Goal: Task Accomplishment & Management: Manage account settings

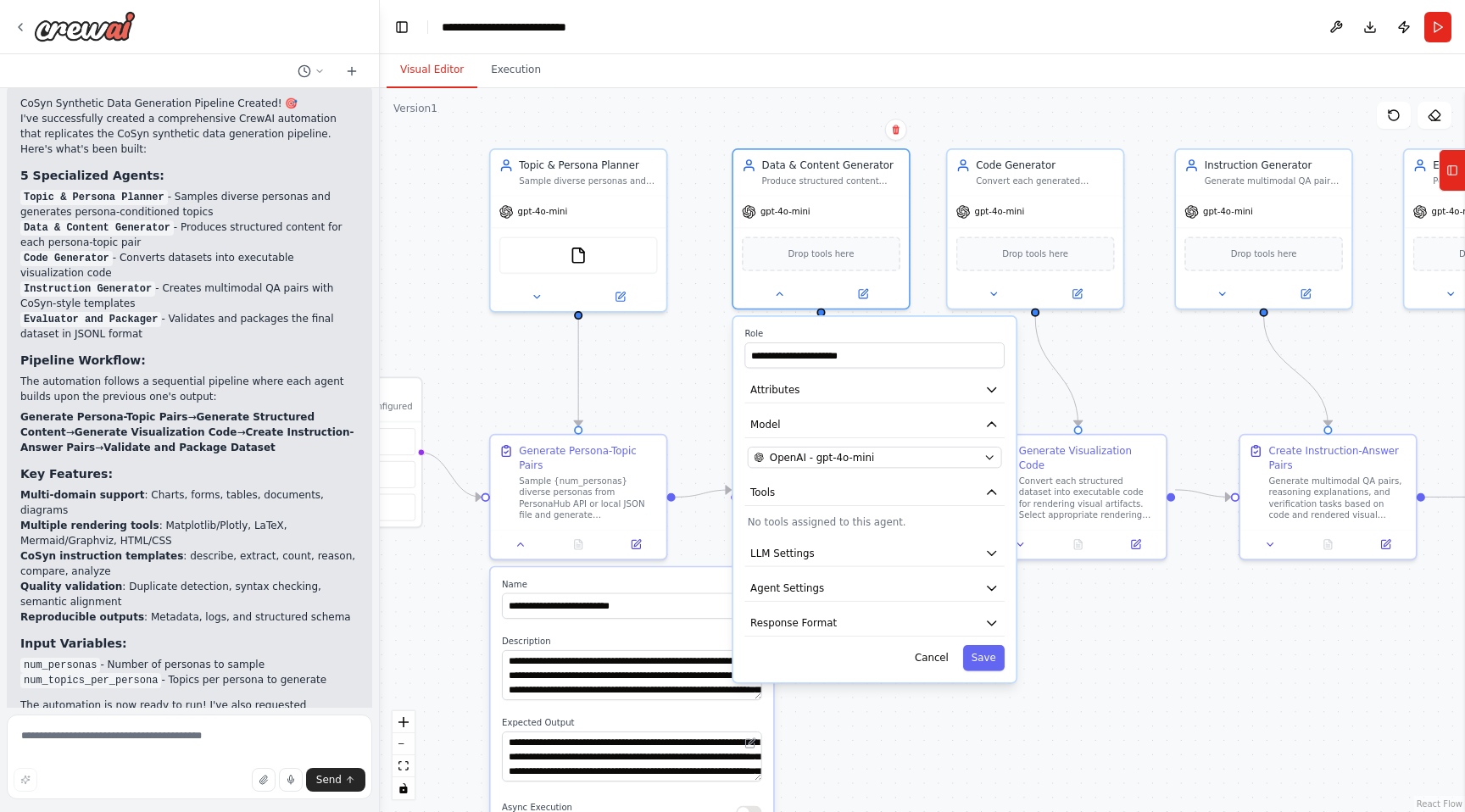
scroll to position [2342, 0]
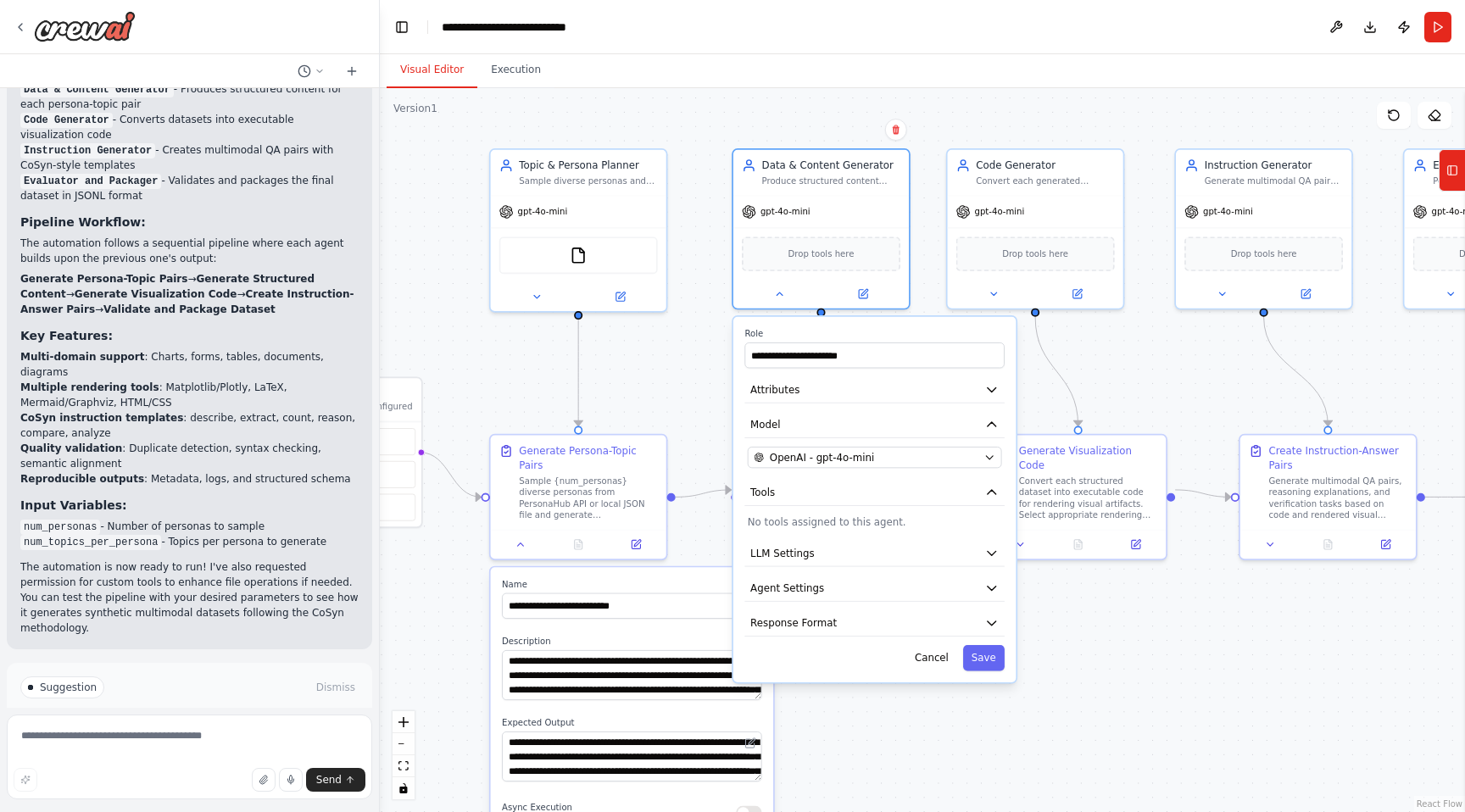
click at [827, 508] on div "**********" at bounding box center [874, 500] width 282 height 365
click at [816, 527] on p "No tools assigned to this agent." at bounding box center [875, 522] width 254 height 15
click at [801, 558] on span "LLM Settings" at bounding box center [782, 554] width 64 height 15
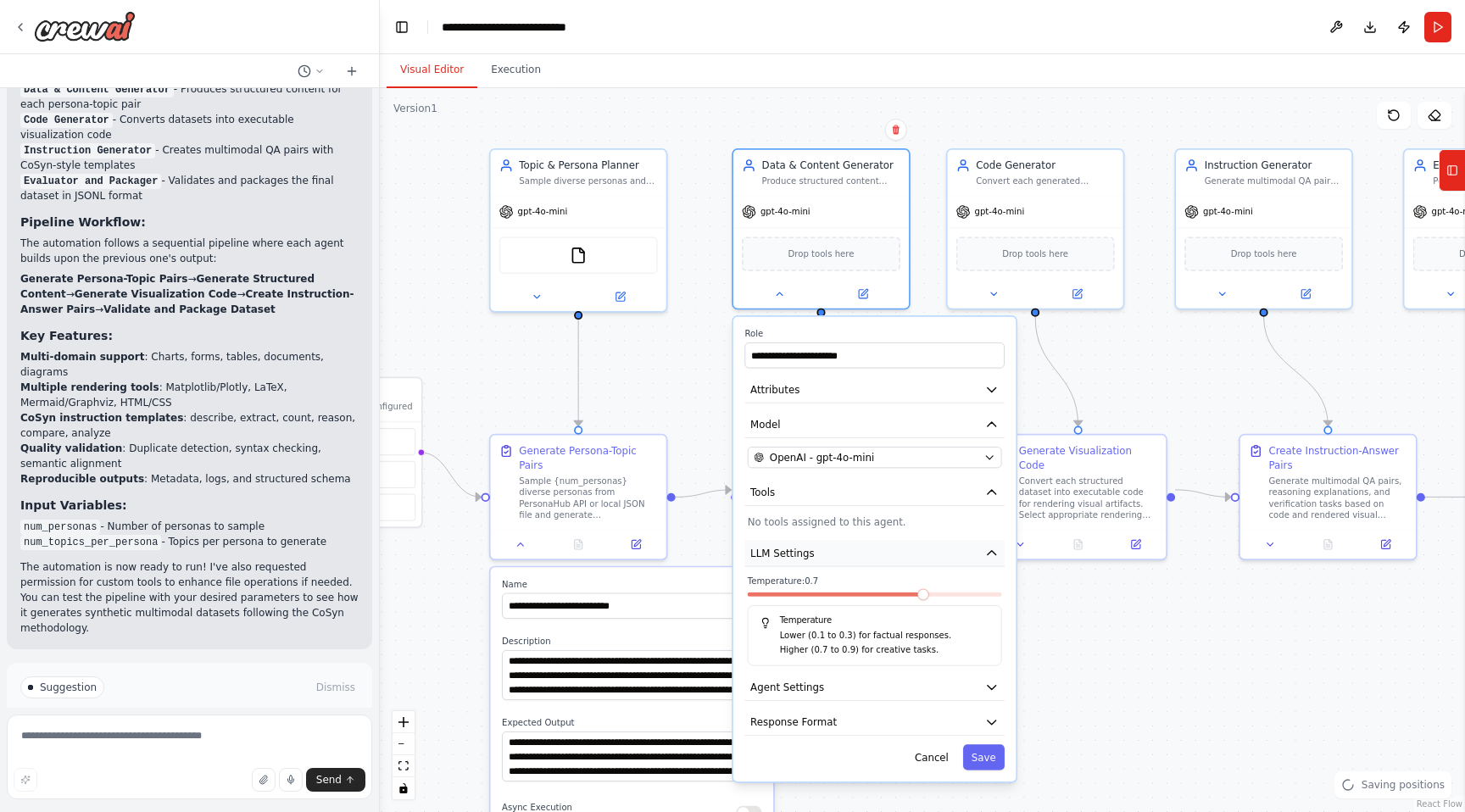
click at [801, 558] on span "LLM Settings" at bounding box center [782, 554] width 64 height 15
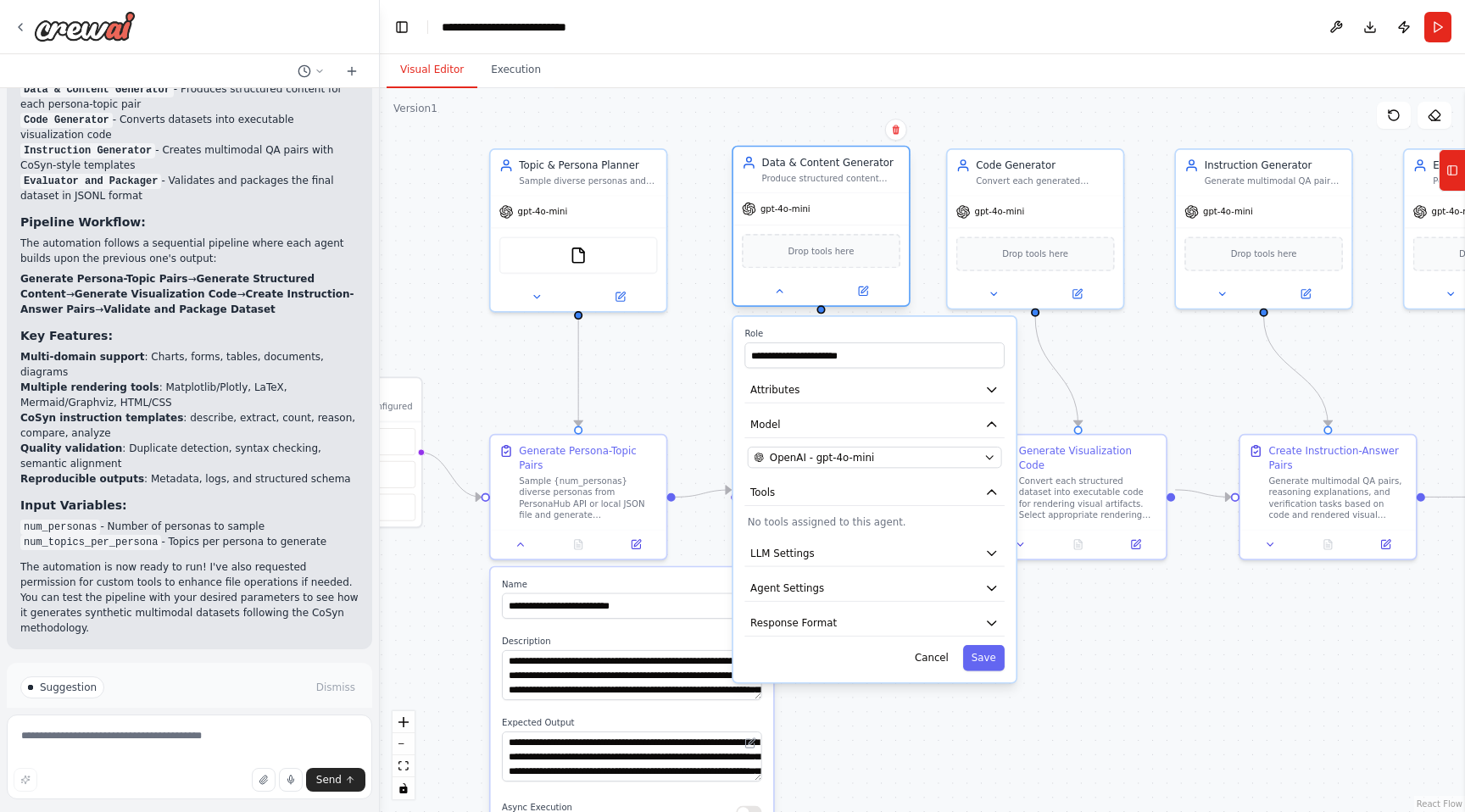
click at [851, 266] on div "Drop tools here" at bounding box center [821, 250] width 159 height 34
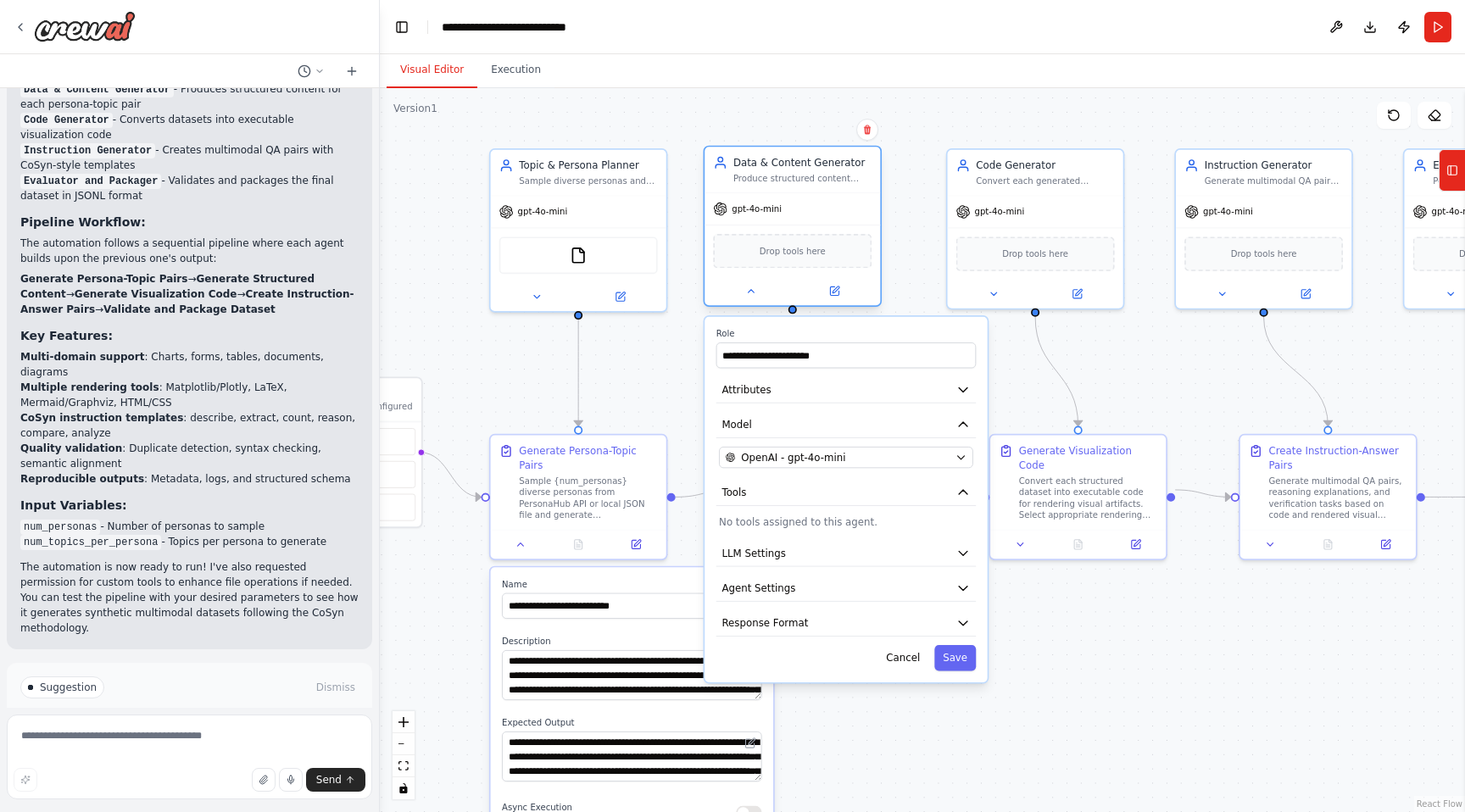
drag, startPoint x: 830, startPoint y: 243, endPoint x: 805, endPoint y: 243, distance: 25.0
click at [805, 243] on div "Drop tools here" at bounding box center [793, 250] width 159 height 34
click at [1096, 351] on div ".deletable-edge-delete-btn { width: 20px; height: 20px; border: 0px solid #ffff…" at bounding box center [922, 450] width 1085 height 724
click at [1450, 174] on icon at bounding box center [1450, 171] width 0 height 9
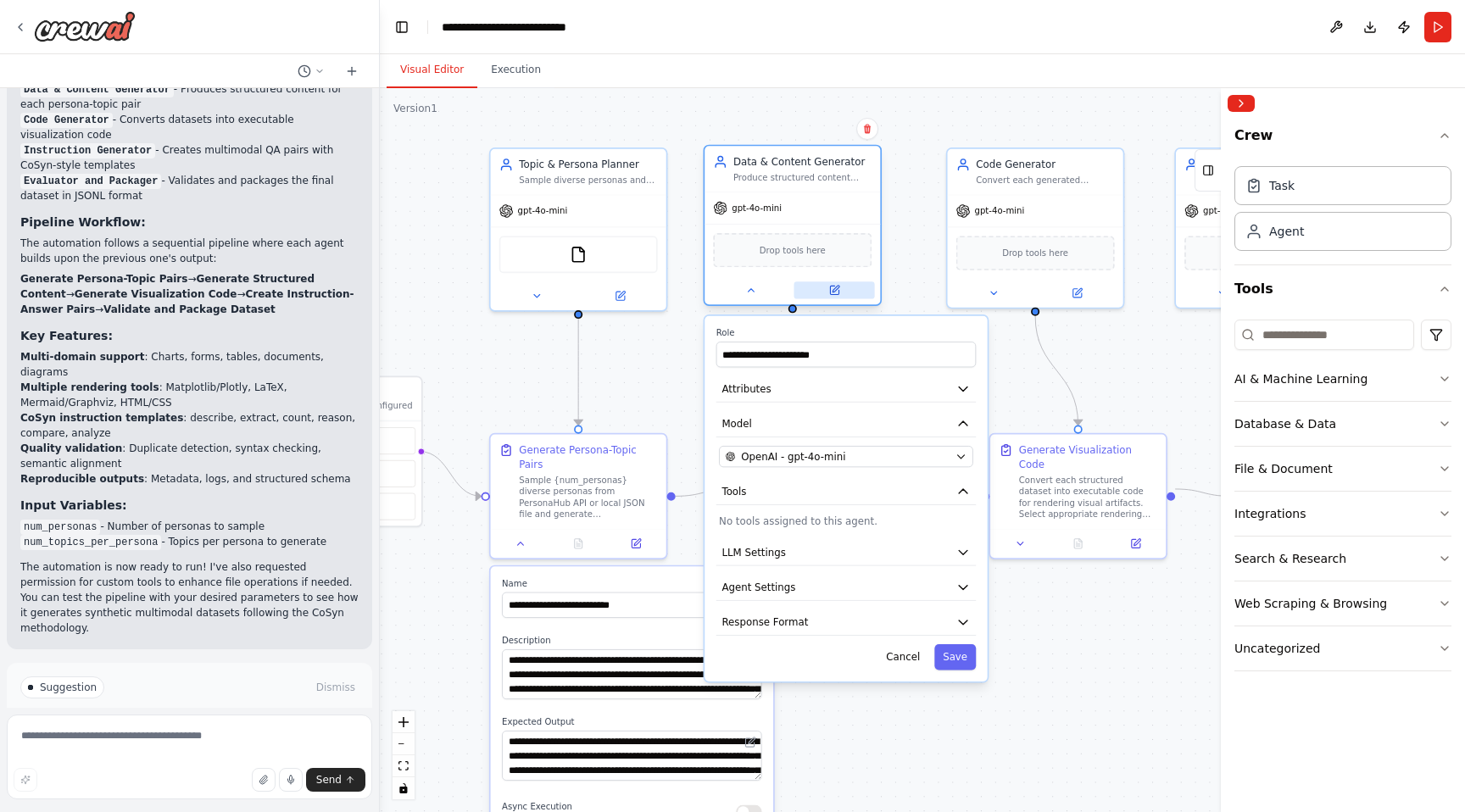
click at [836, 292] on icon at bounding box center [834, 290] width 8 height 8
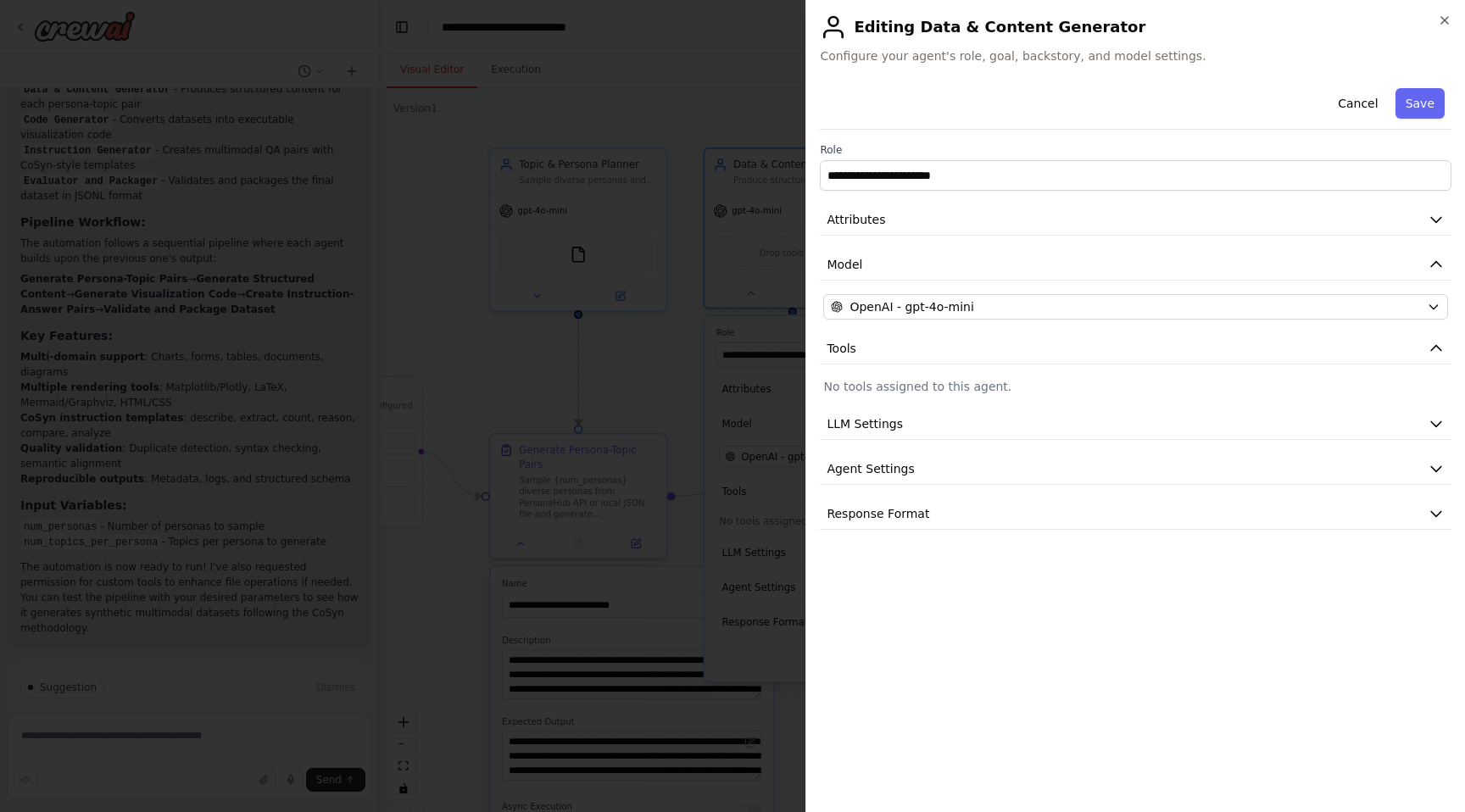
click at [1441, 28] on h2 "Editing Data & Content Generator" at bounding box center [1135, 27] width 631 height 27
click at [1444, 16] on icon "button" at bounding box center [1444, 20] width 14 height 14
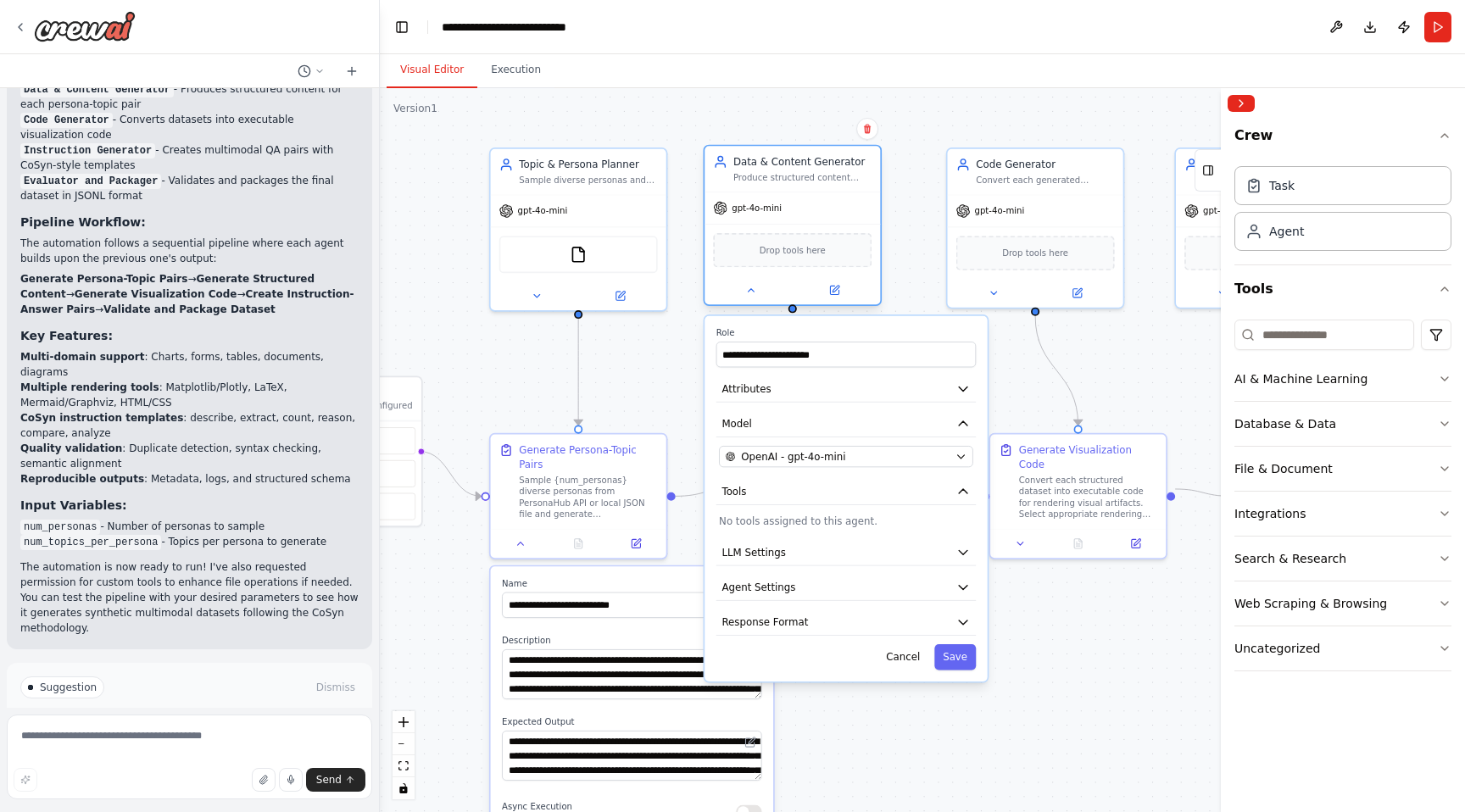
click at [816, 253] on span "Drop tools here" at bounding box center [793, 250] width 66 height 15
click at [1344, 327] on input at bounding box center [1323, 334] width 180 height 30
type input "*"
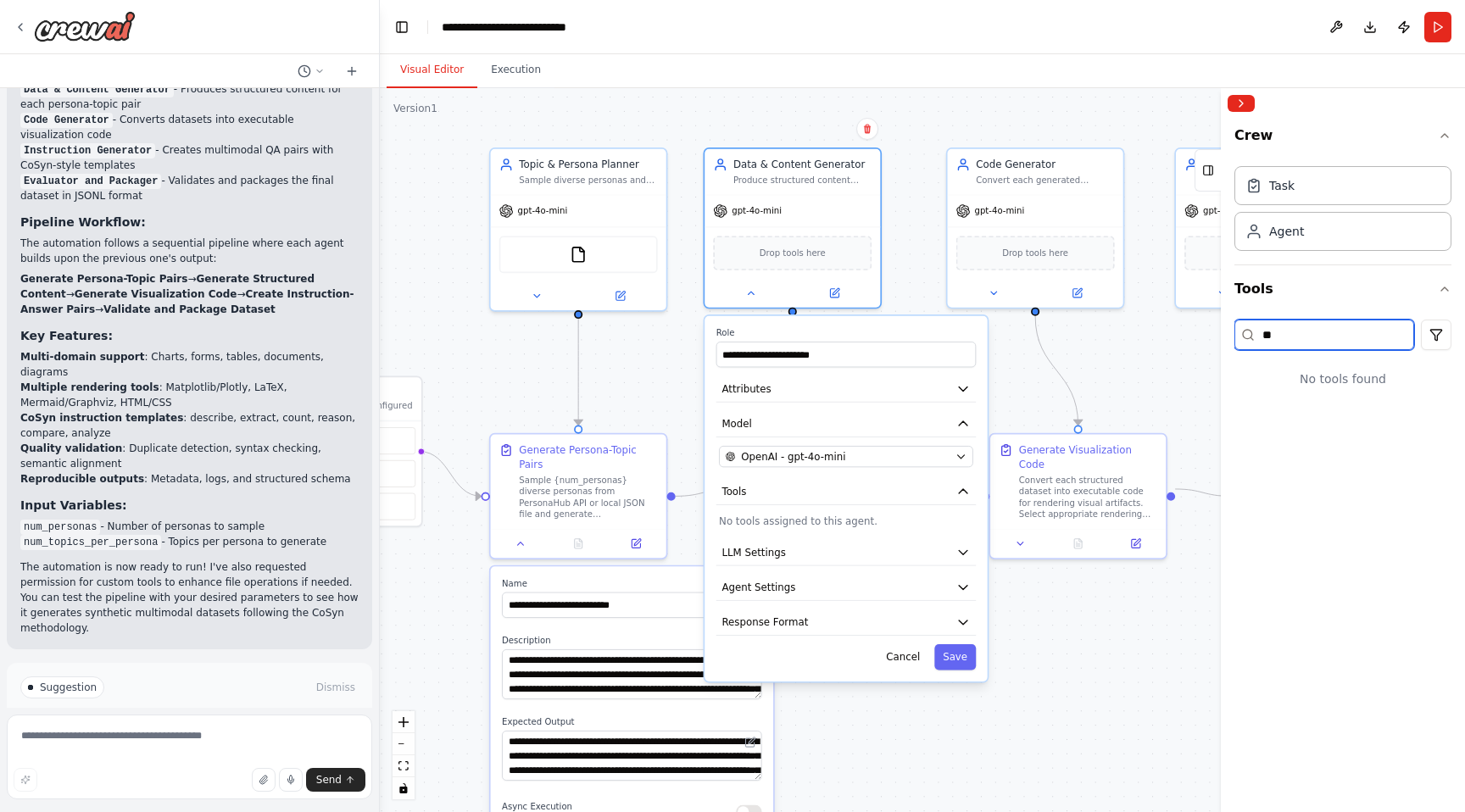
type input "*"
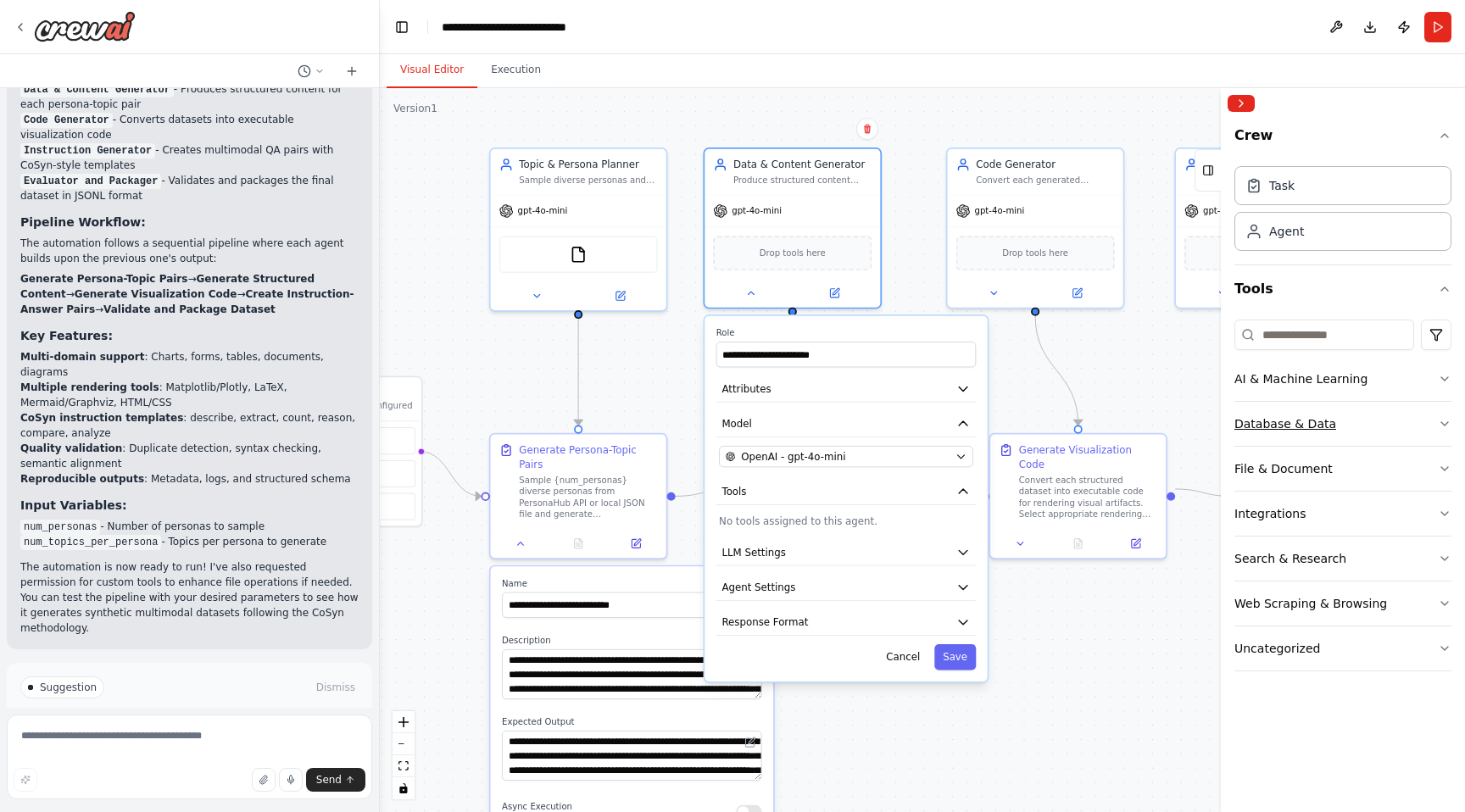
click at [1323, 422] on div "Database & Data" at bounding box center [1284, 424] width 101 height 17
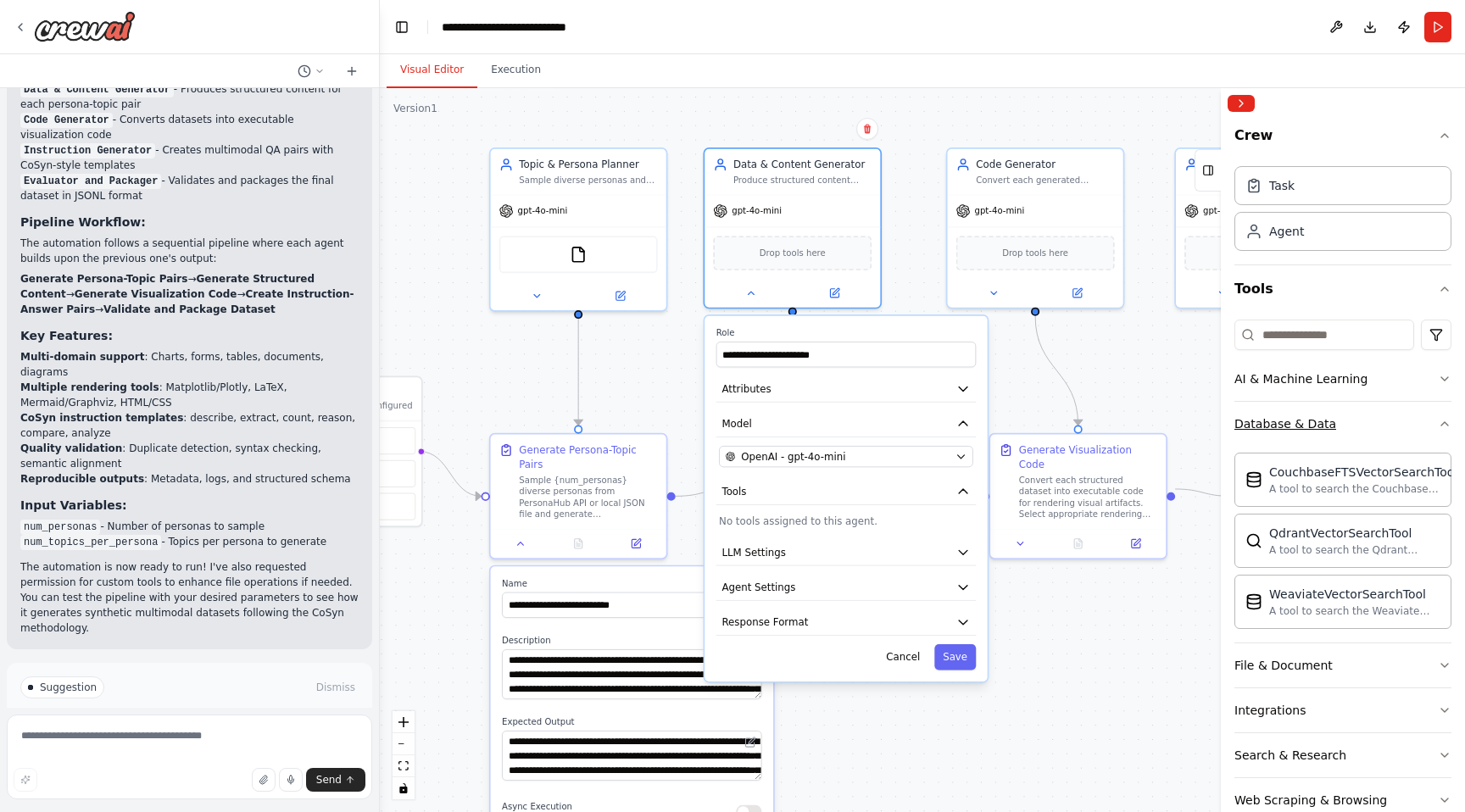
click at [1328, 429] on button "Database & Data" at bounding box center [1343, 424] width 217 height 44
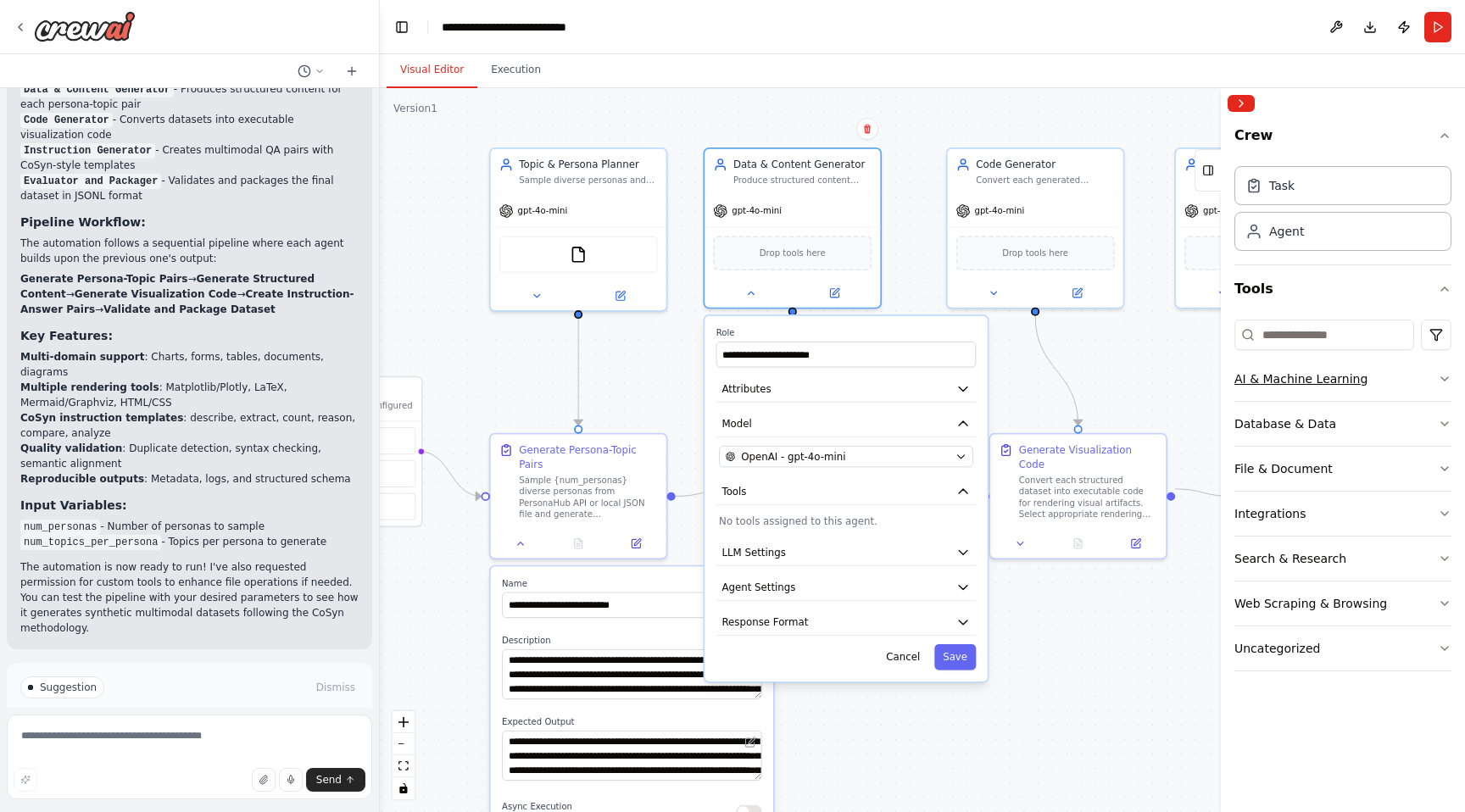
click at [1341, 395] on button "AI & Machine Learning" at bounding box center [1343, 379] width 217 height 44
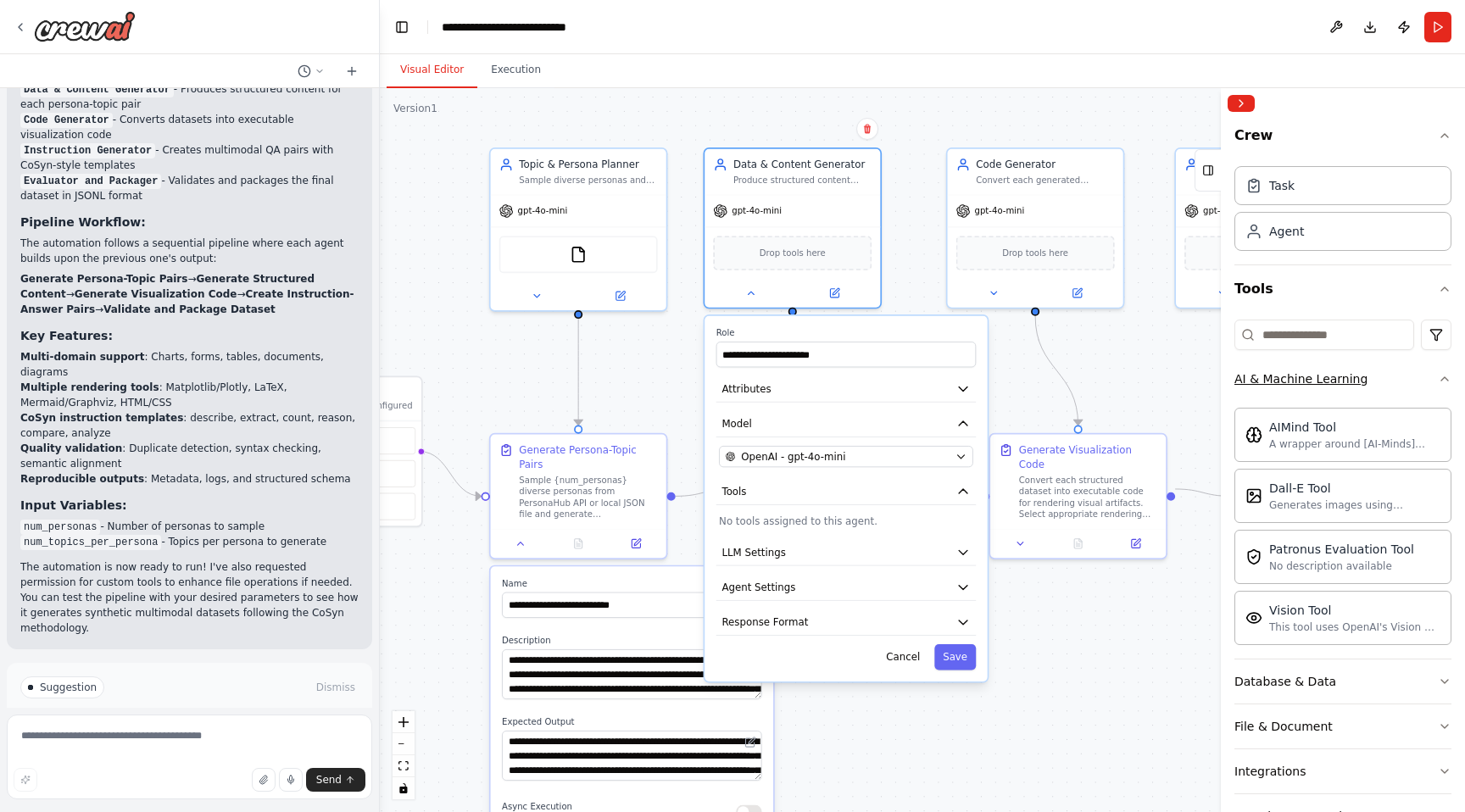
click at [1348, 384] on div "AI & Machine Learning" at bounding box center [1301, 379] width 133 height 17
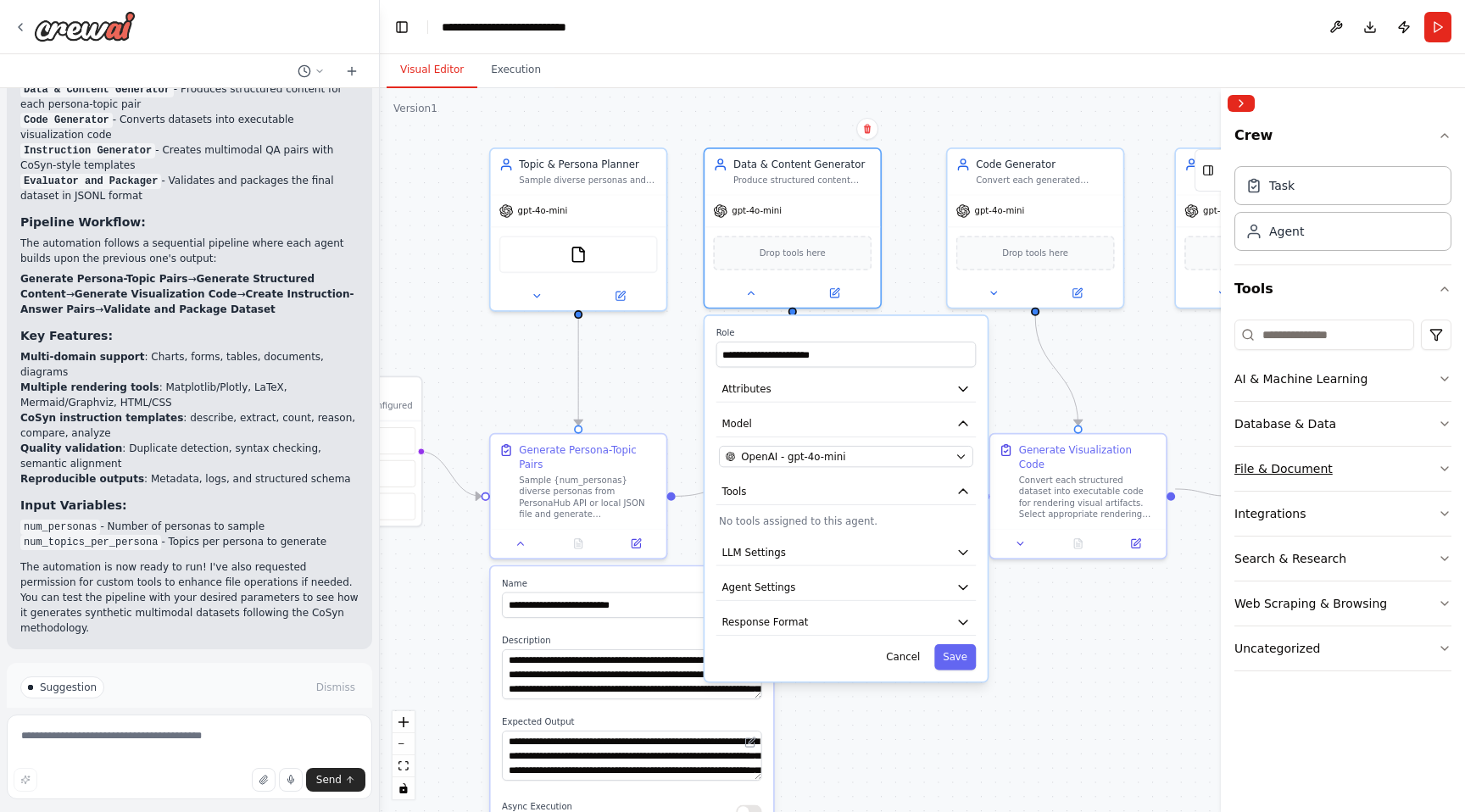
click at [1332, 459] on button "File & Document" at bounding box center [1343, 469] width 217 height 44
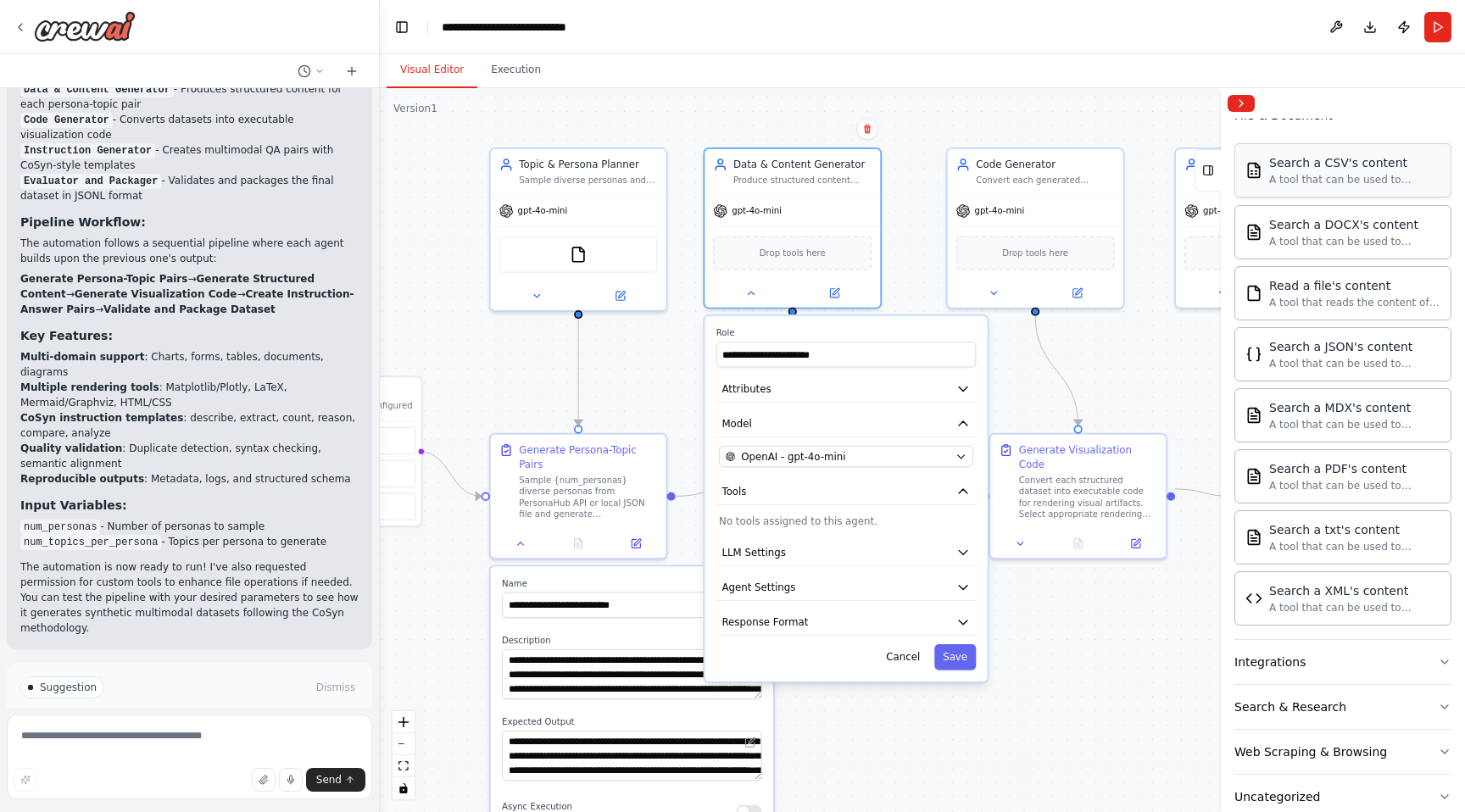
scroll to position [388, 0]
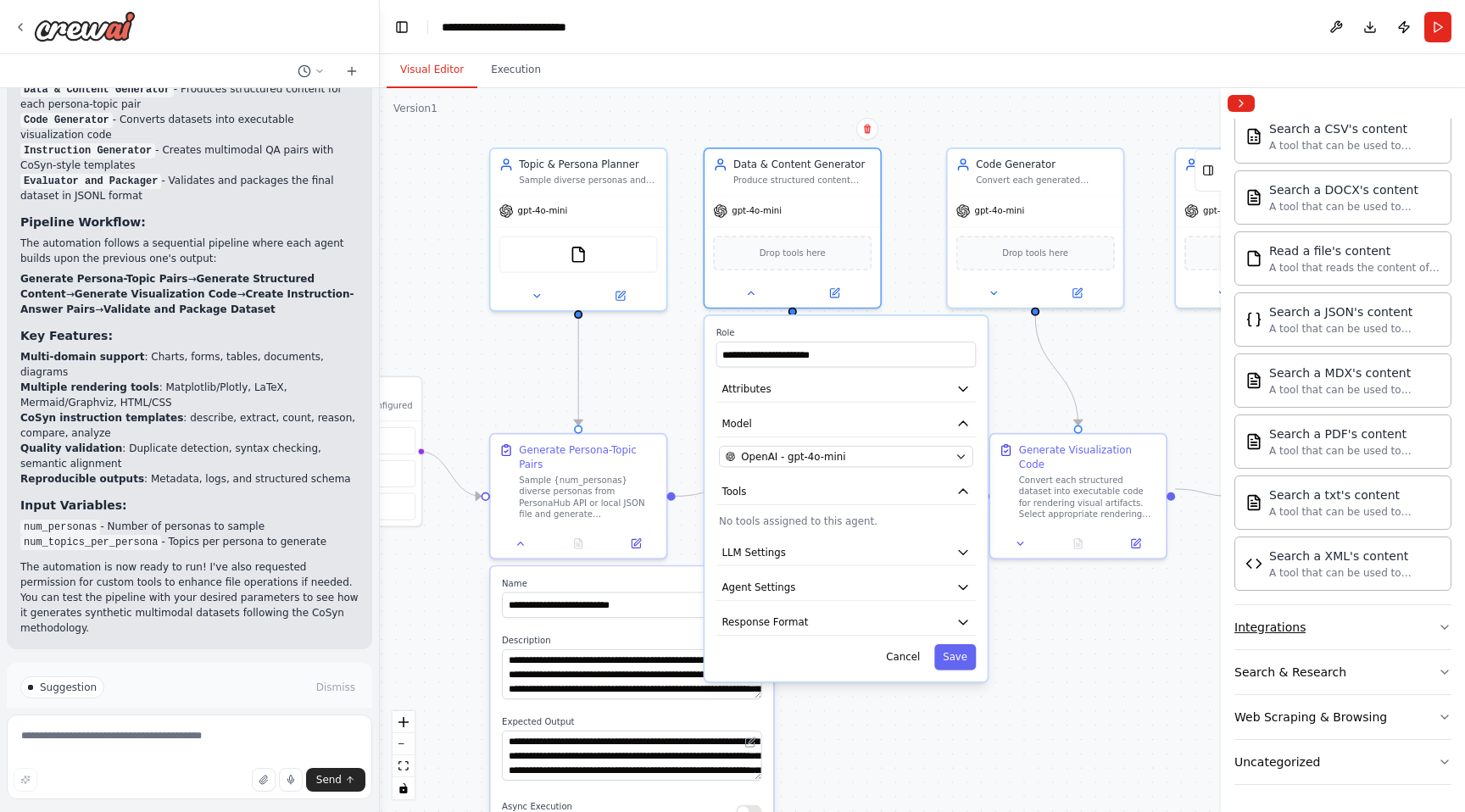
click at [1315, 632] on button "Integrations" at bounding box center [1343, 627] width 217 height 44
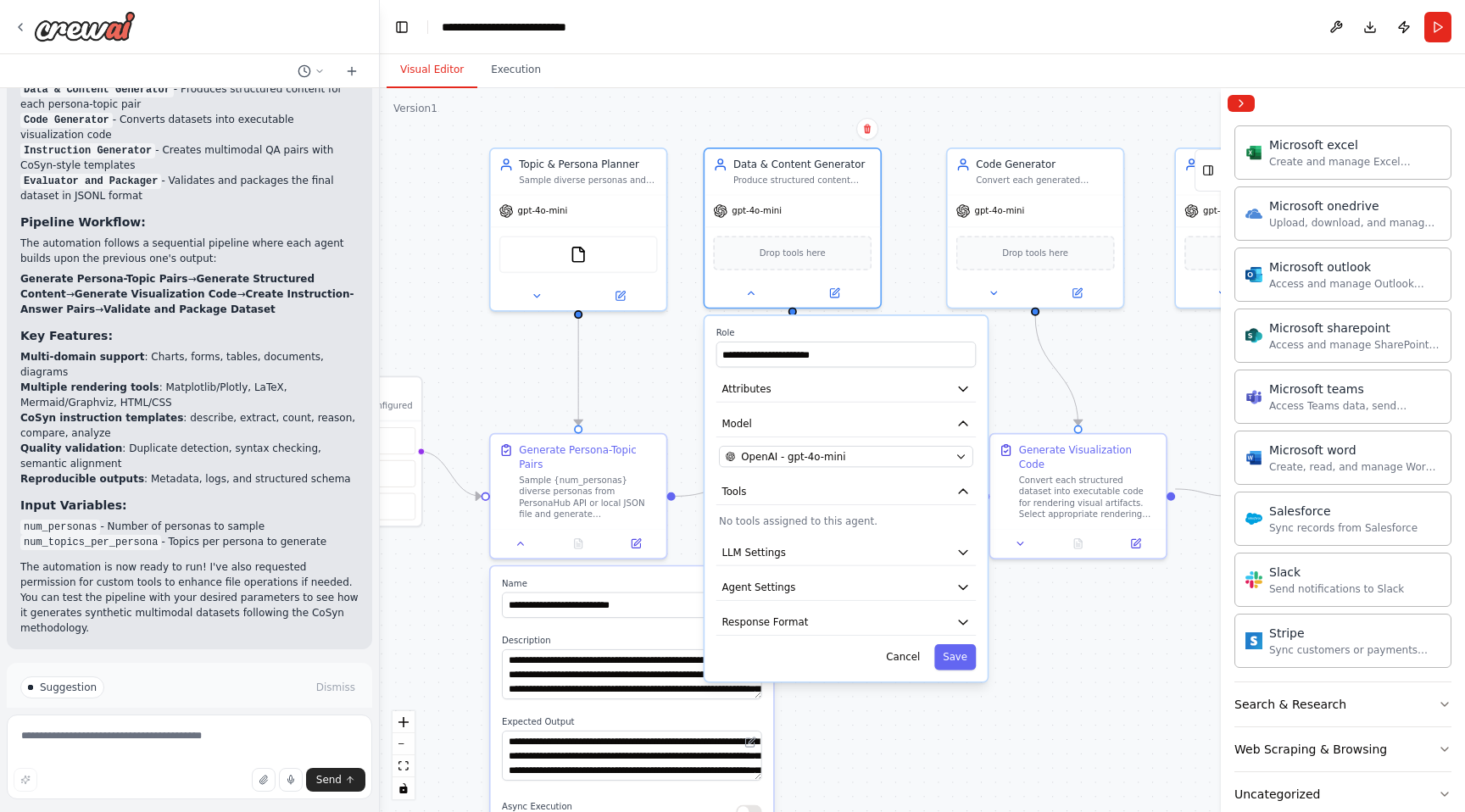
scroll to position [1439, 0]
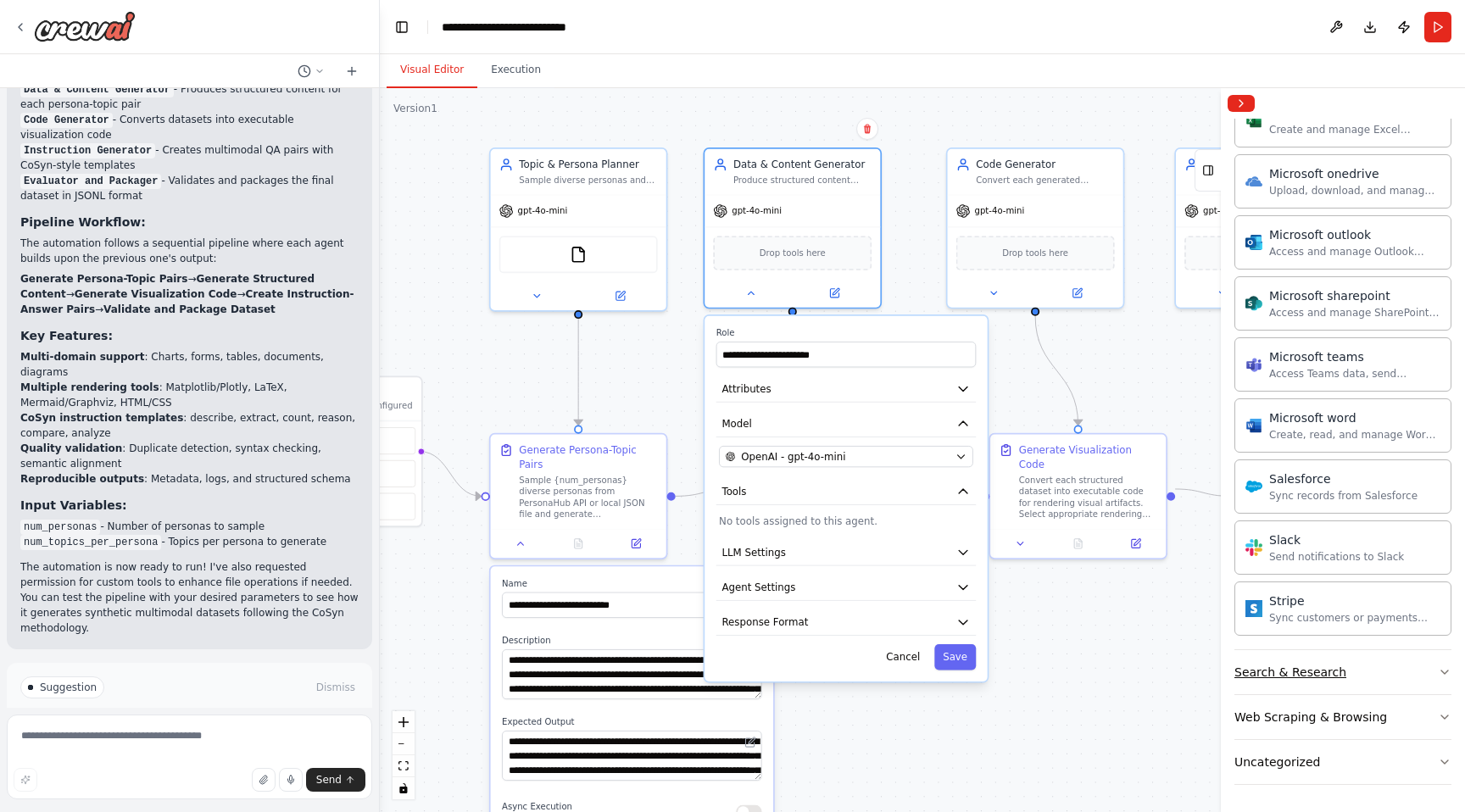
click at [1314, 664] on div "Search & Research" at bounding box center [1290, 672] width 112 height 17
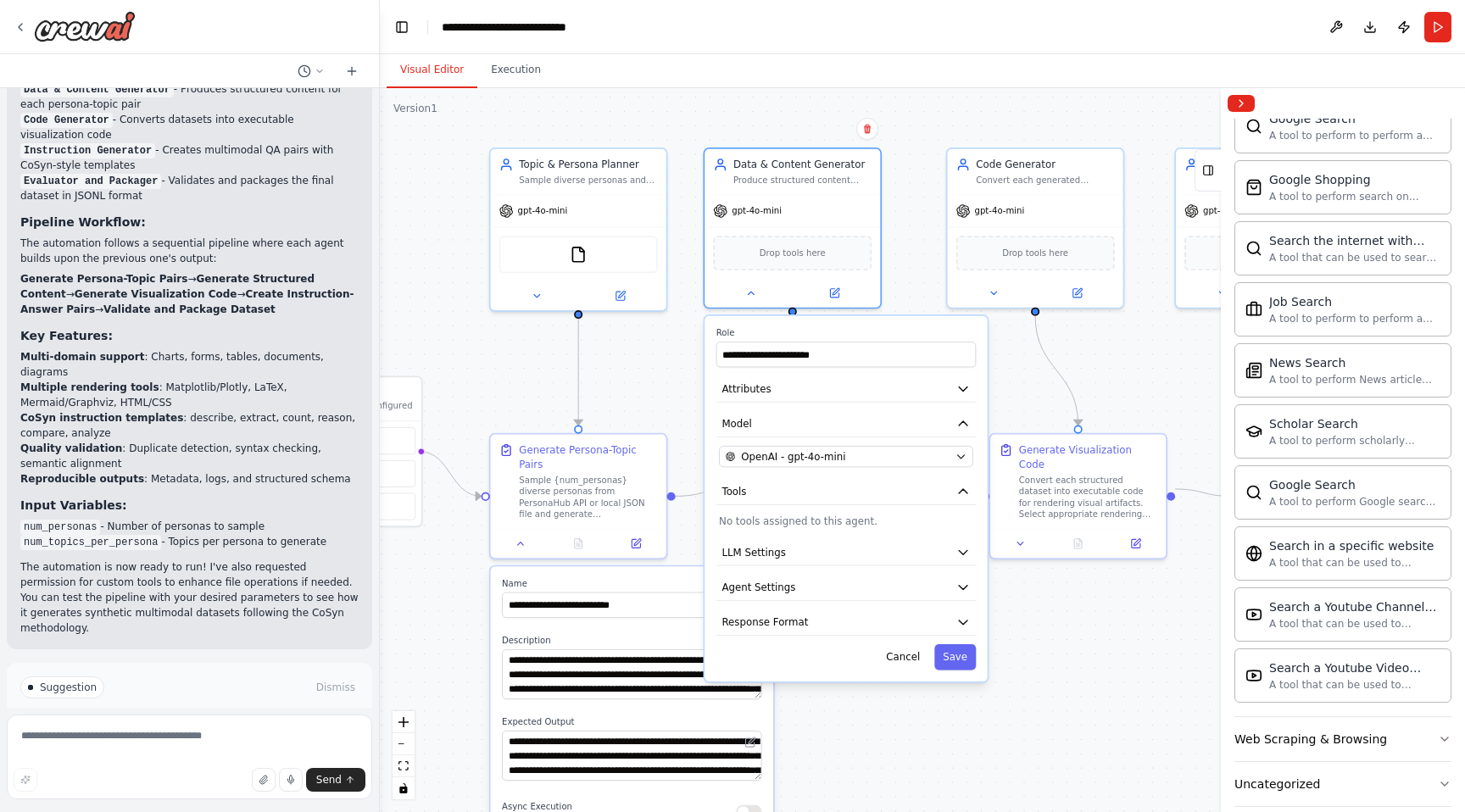
scroll to position [2307, 0]
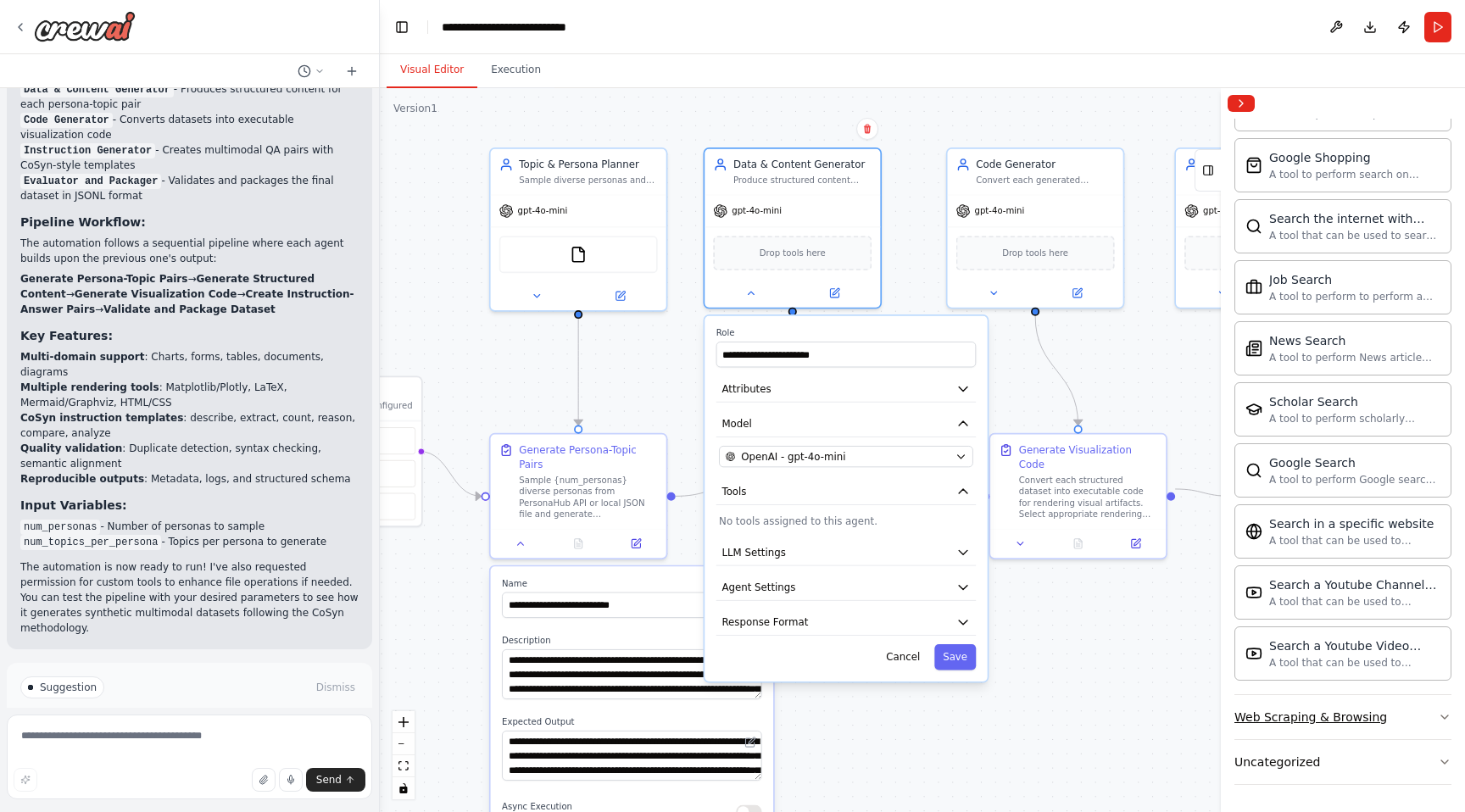
click at [1306, 707] on button "Web Scraping & Browsing" at bounding box center [1343, 717] width 217 height 44
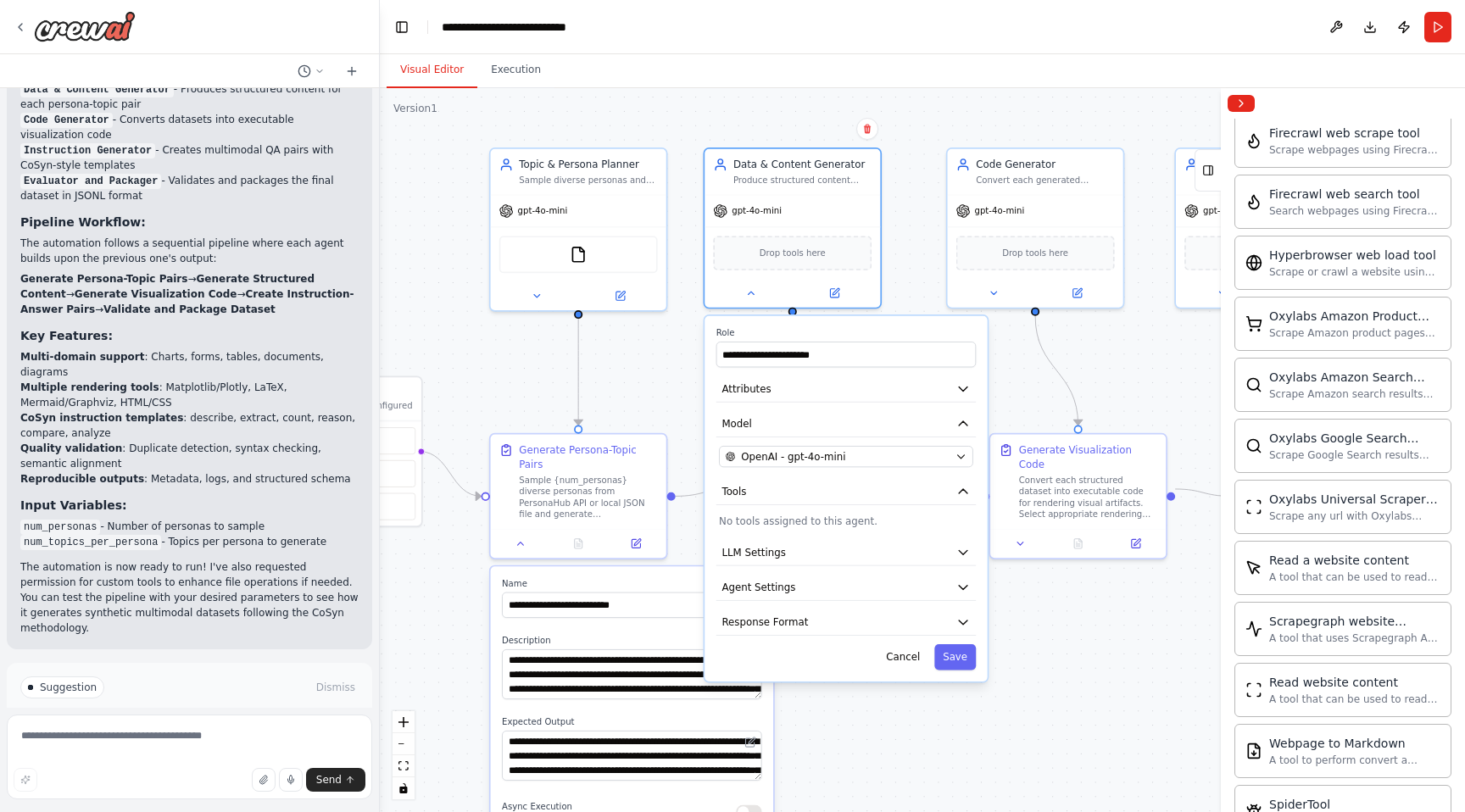
scroll to position [3237, 0]
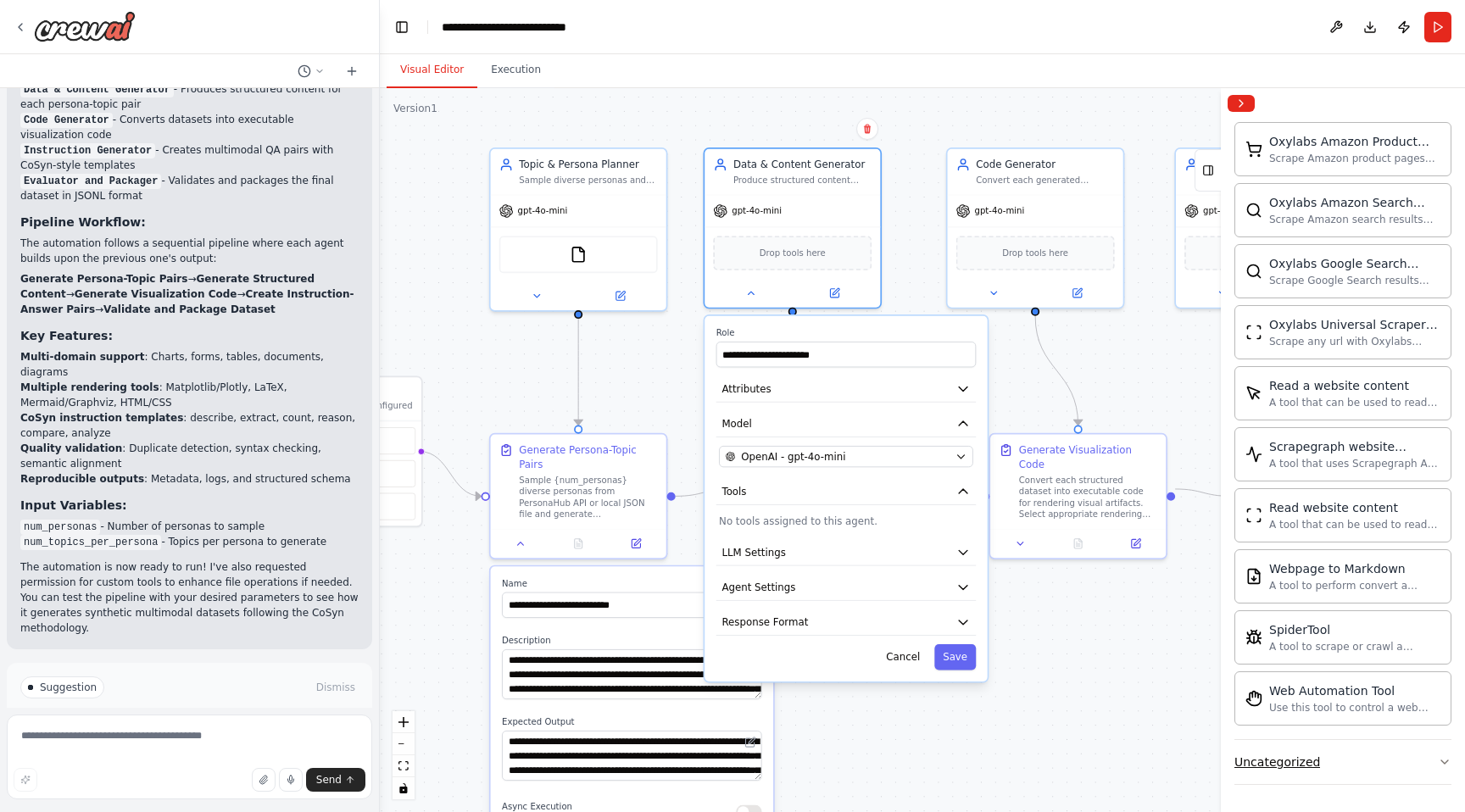
click at [1305, 759] on div "Uncategorized" at bounding box center [1277, 762] width 86 height 17
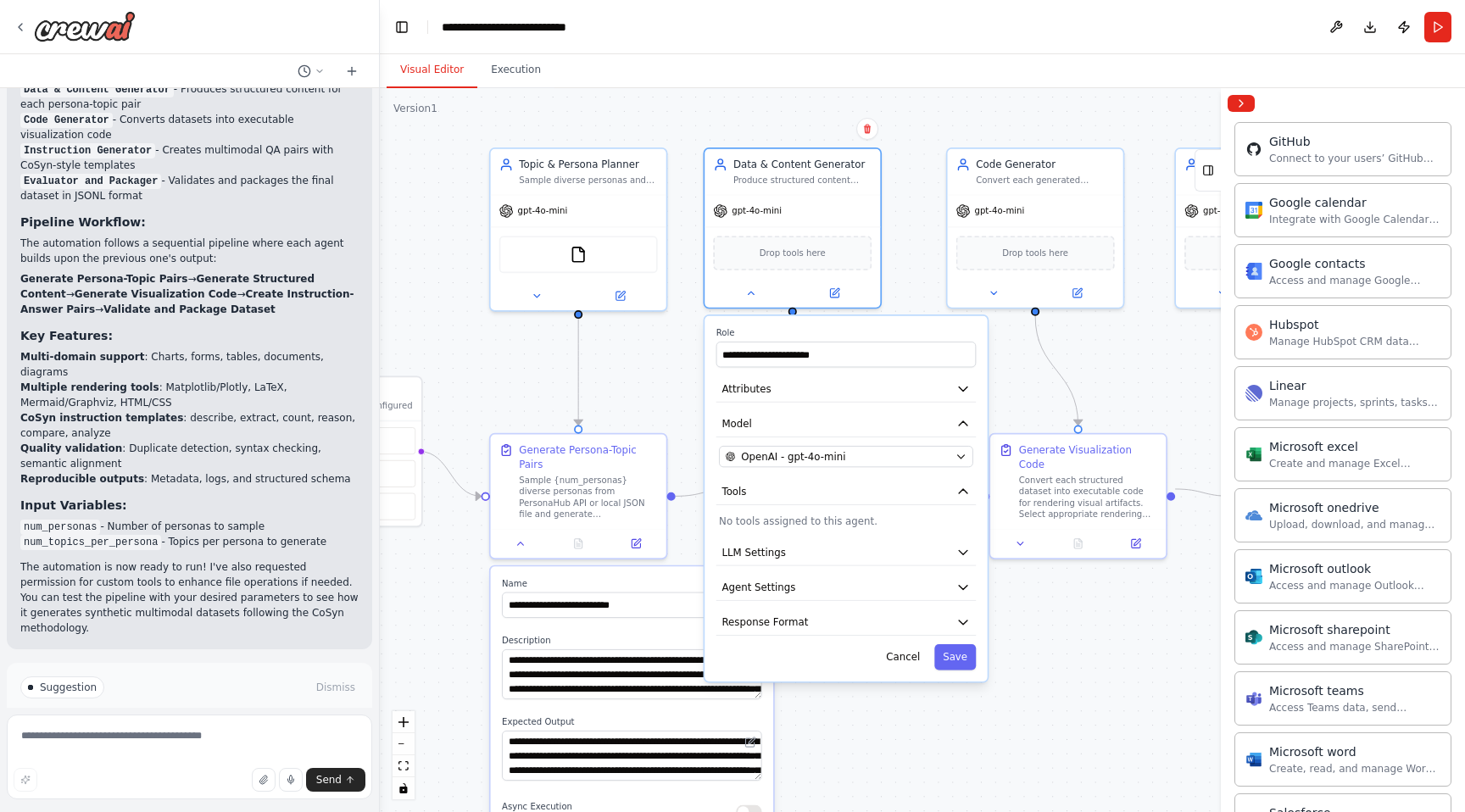
scroll to position [0, 0]
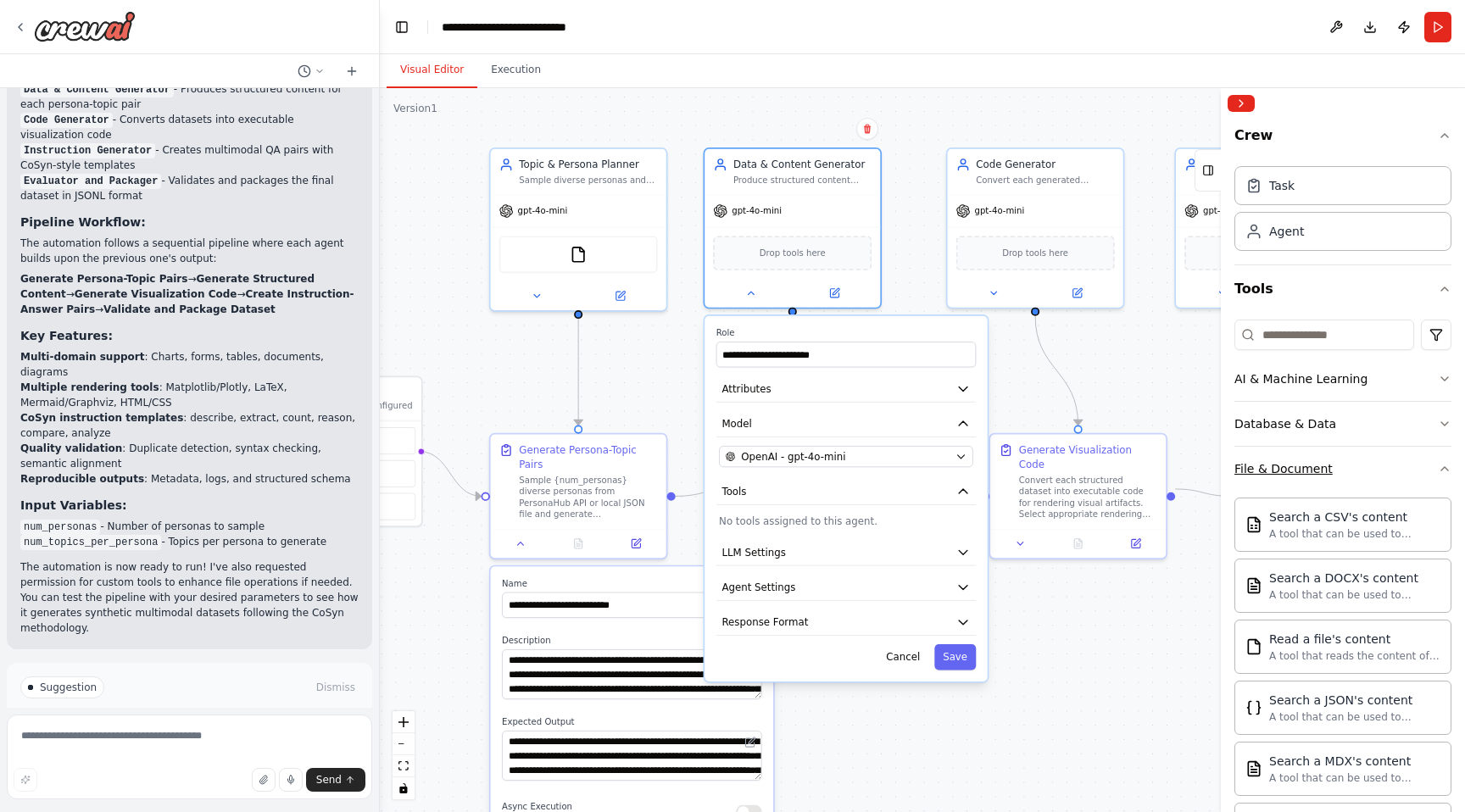
click at [1272, 463] on div "File & Document" at bounding box center [1283, 469] width 99 height 17
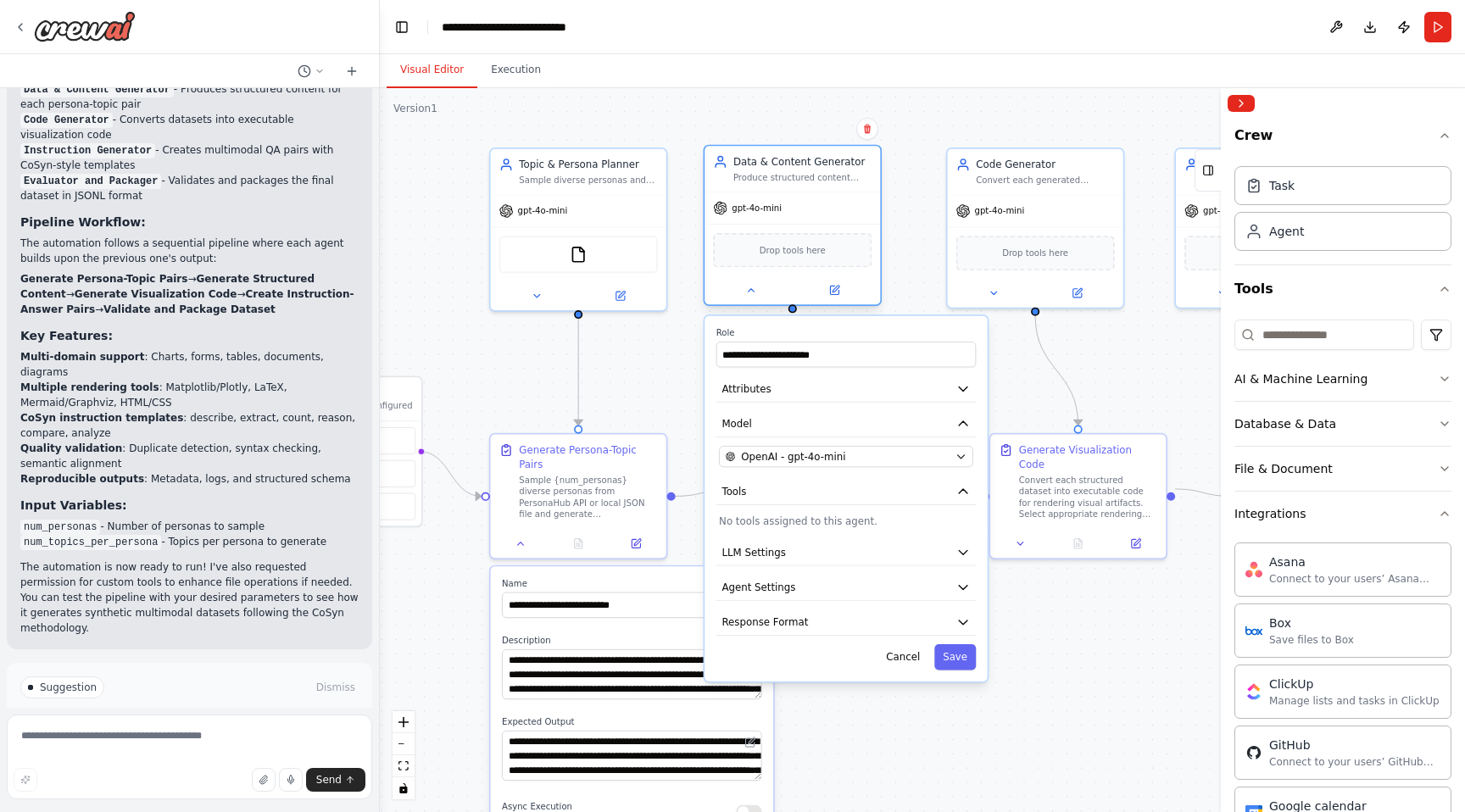
click at [834, 259] on div "Drop tools here" at bounding box center [793, 249] width 159 height 34
click at [946, 385] on button "Attributes" at bounding box center [846, 388] width 260 height 26
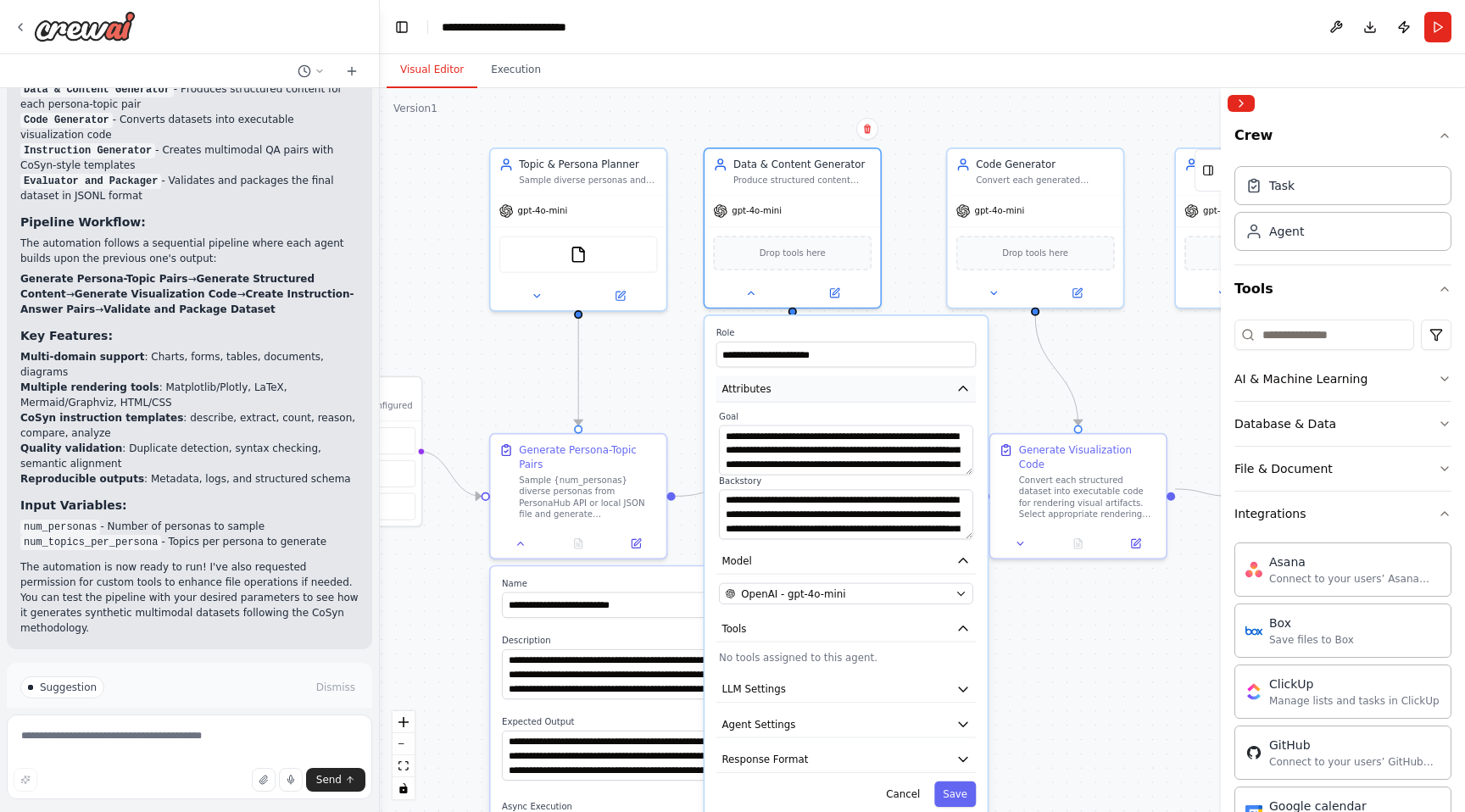
click at [946, 385] on button "Attributes" at bounding box center [846, 388] width 260 height 26
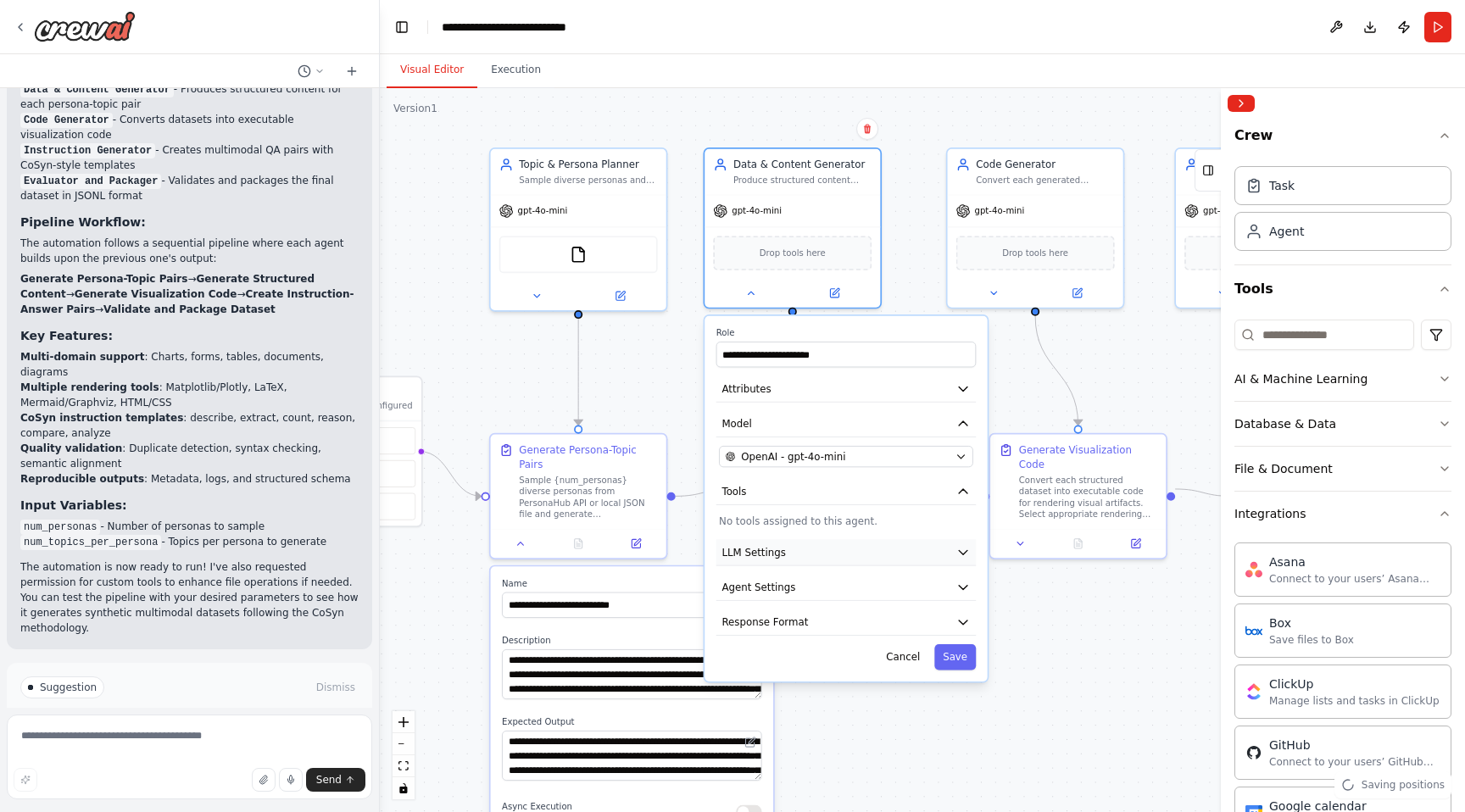
click at [933, 557] on button "LLM Settings" at bounding box center [846, 552] width 260 height 26
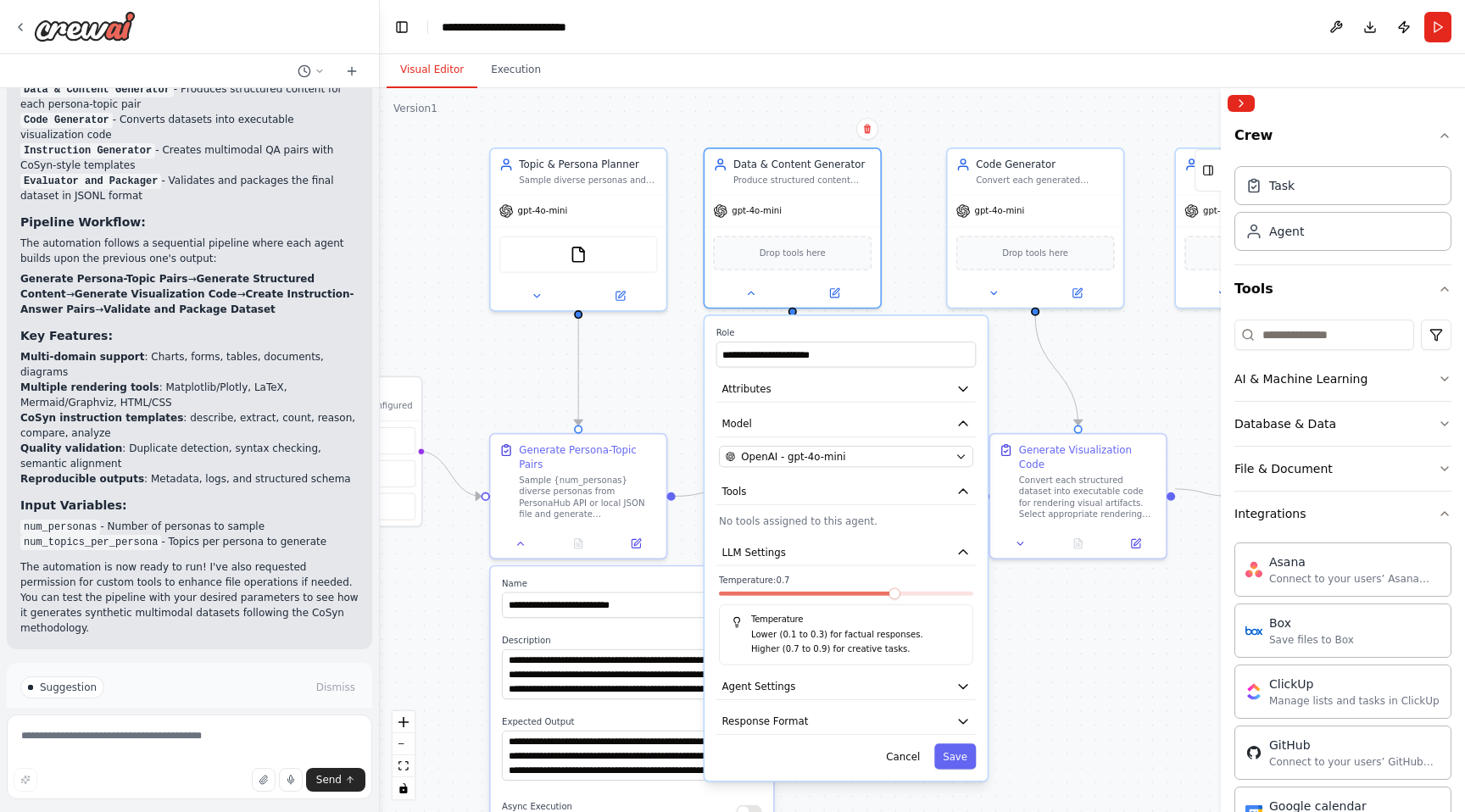
click at [927, 568] on div "**********" at bounding box center [845, 548] width 282 height 465
click at [937, 553] on button "LLM Settings" at bounding box center [846, 552] width 260 height 26
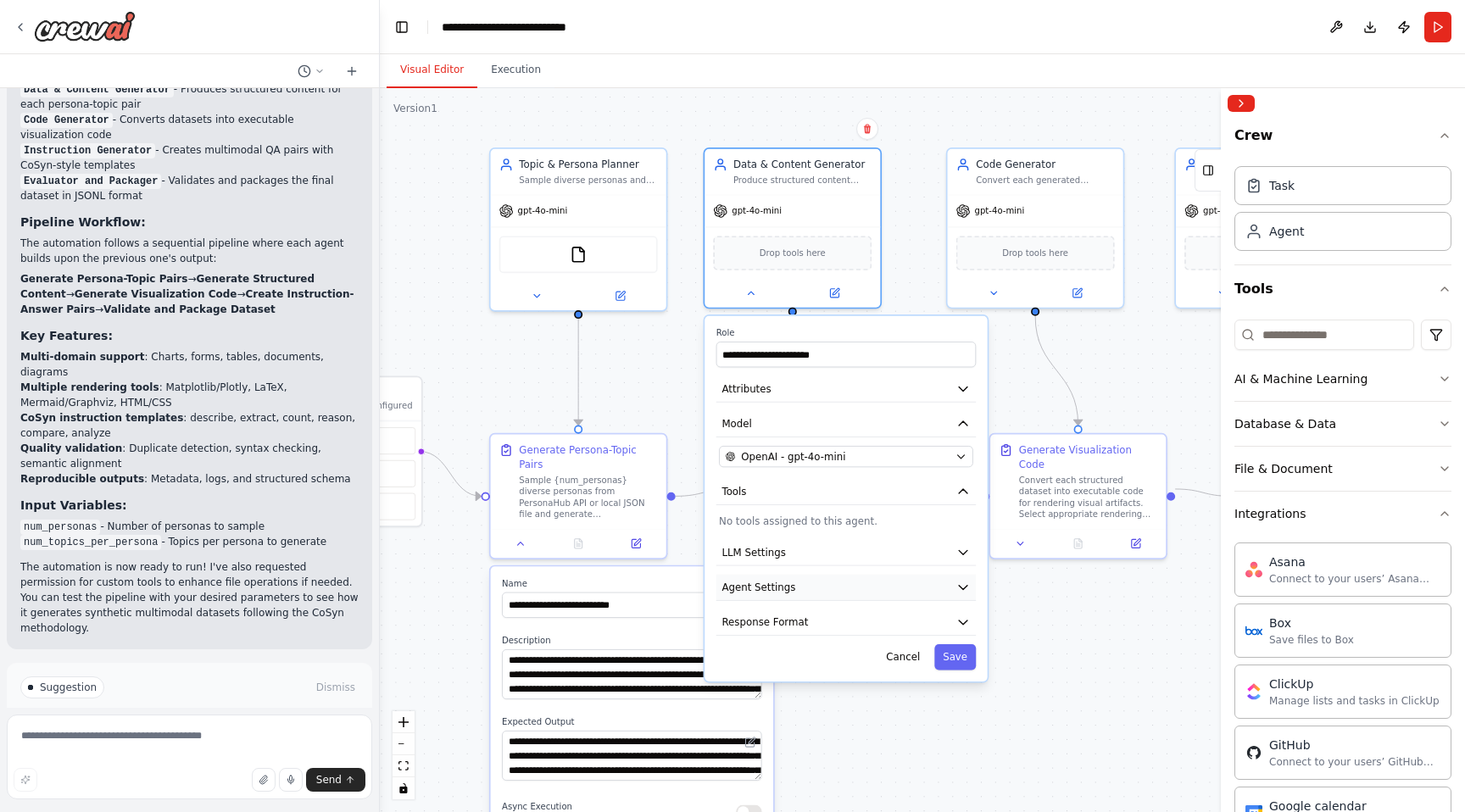
click at [918, 596] on button "Agent Settings" at bounding box center [846, 587] width 260 height 26
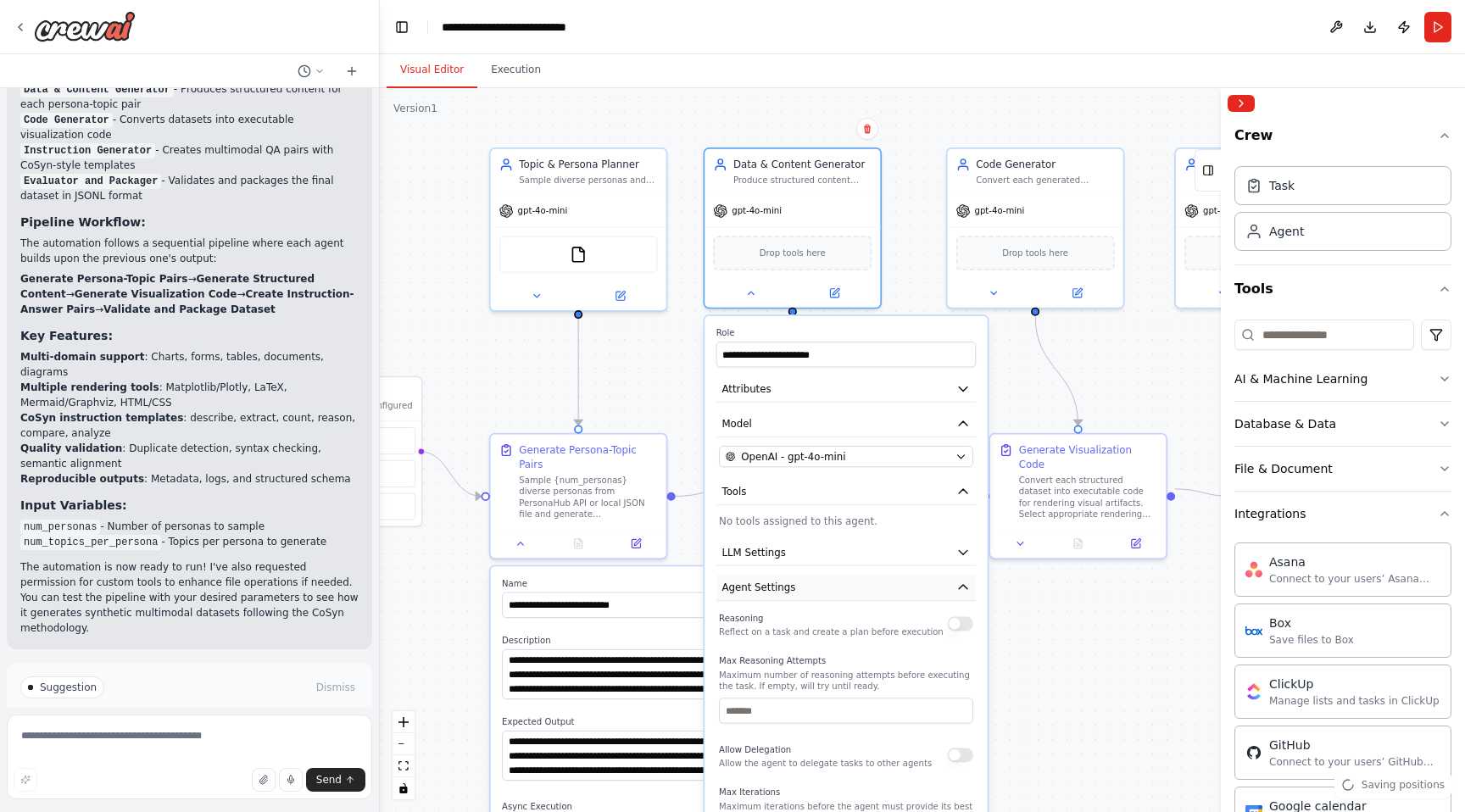
click at [920, 596] on button "Agent Settings" at bounding box center [846, 587] width 260 height 26
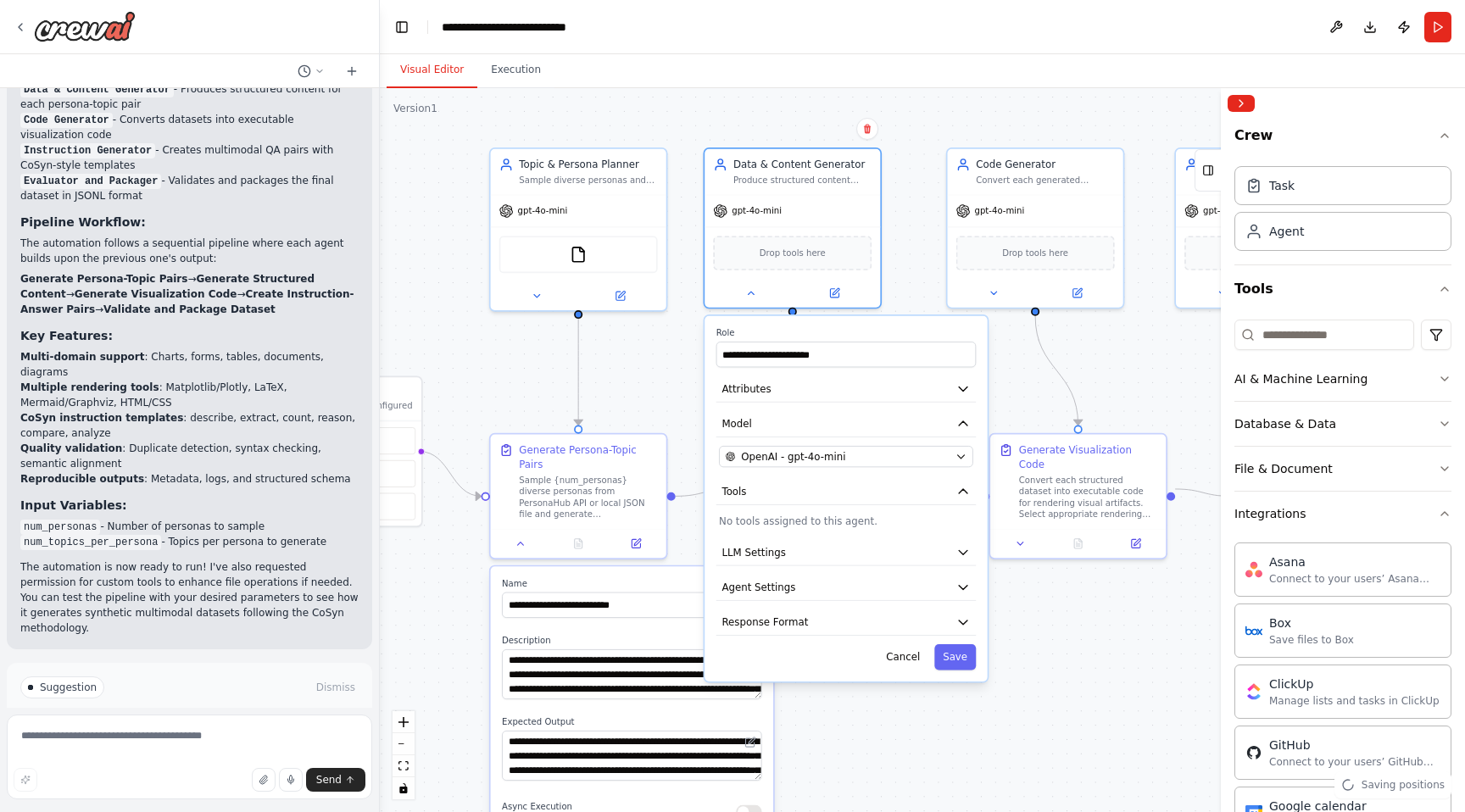
click at [904, 642] on div "**********" at bounding box center [845, 499] width 282 height 365
click at [910, 632] on button "Response Format" at bounding box center [846, 622] width 260 height 26
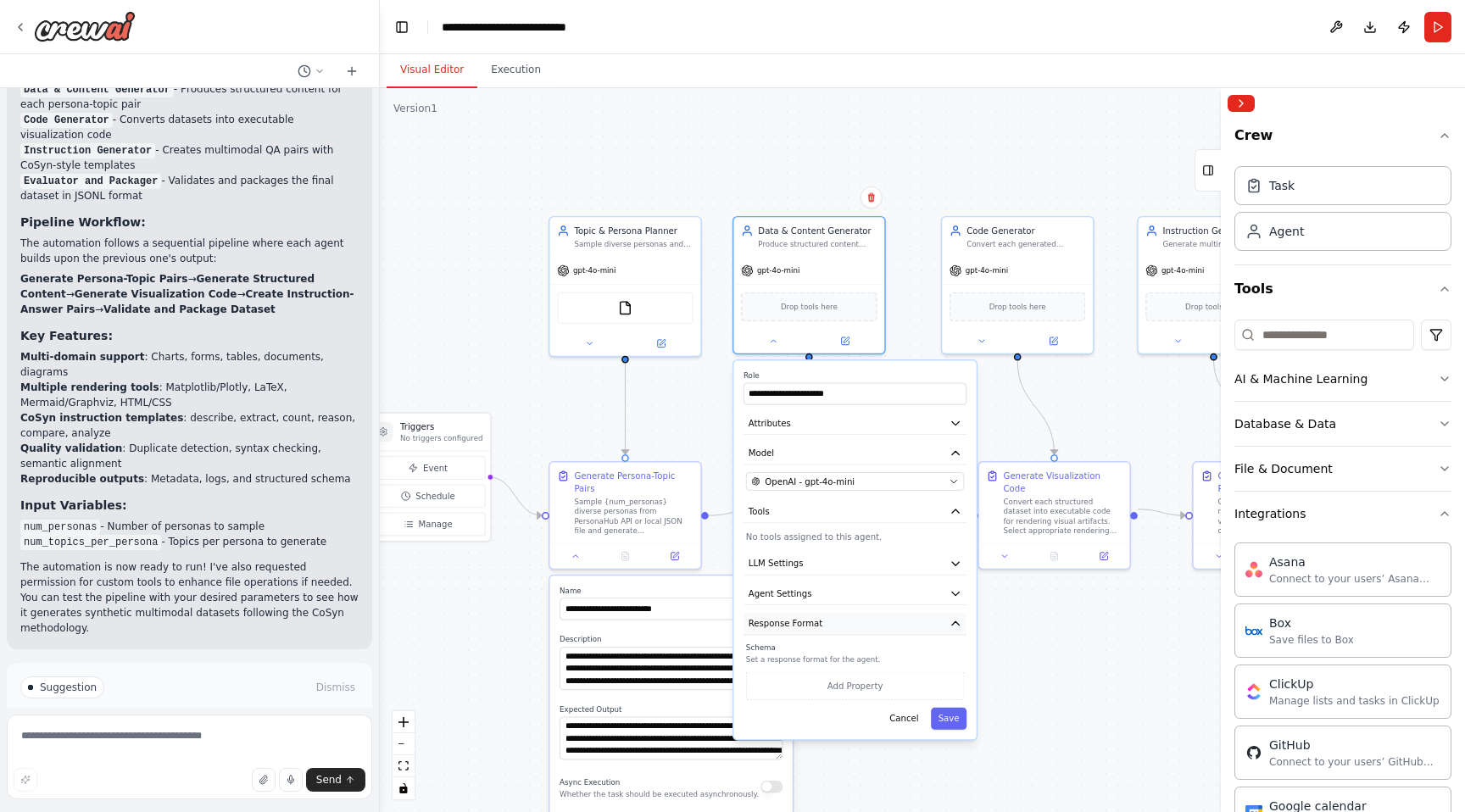
click at [910, 632] on button "Response Format" at bounding box center [855, 624] width 223 height 23
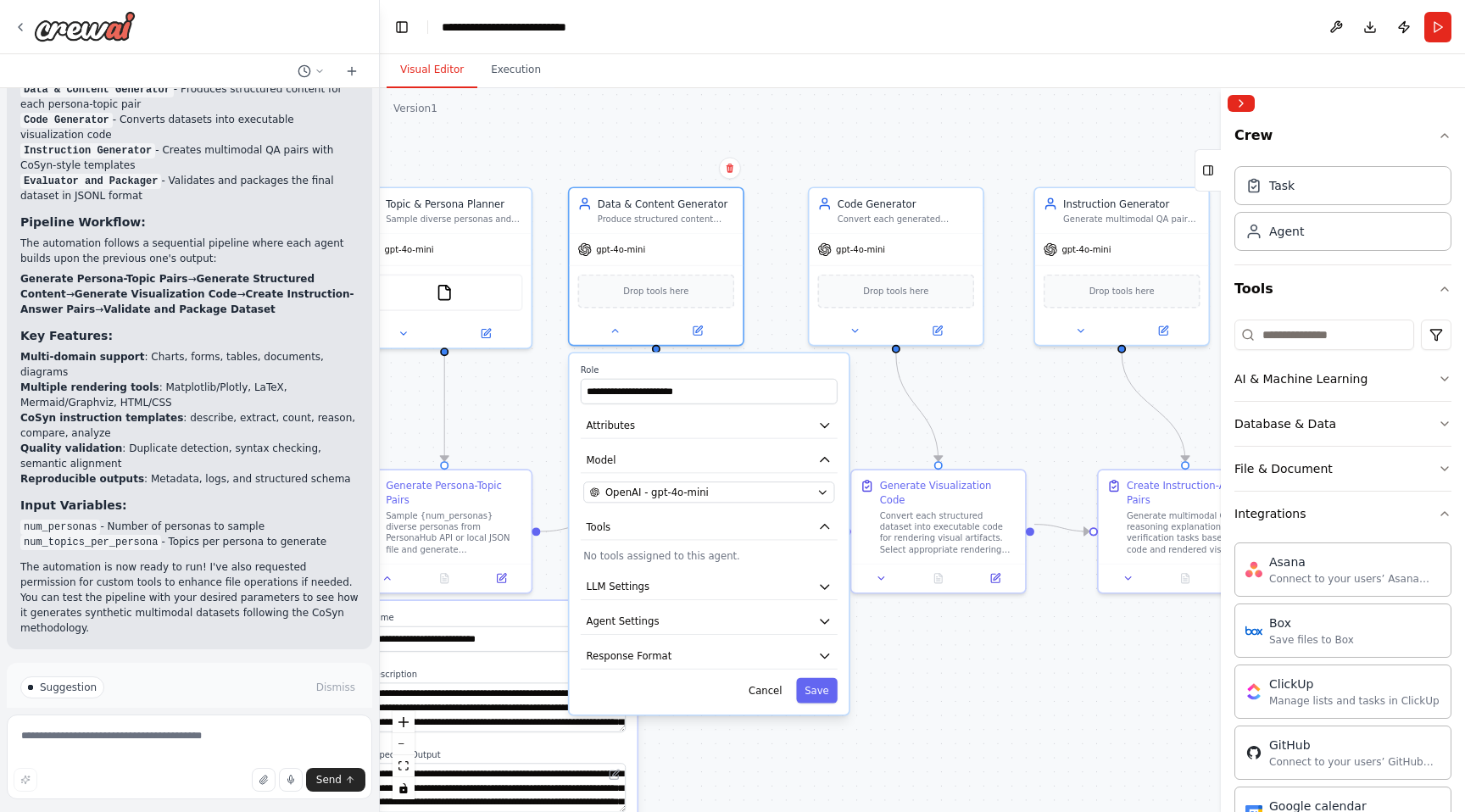
drag, startPoint x: 1116, startPoint y: 371, endPoint x: 978, endPoint y: 405, distance: 142.1
click at [978, 405] on div ".deletable-edge-delete-btn { width: 20px; height: 20px; border: 0px solid #ffff…" at bounding box center [922, 450] width 1085 height 724
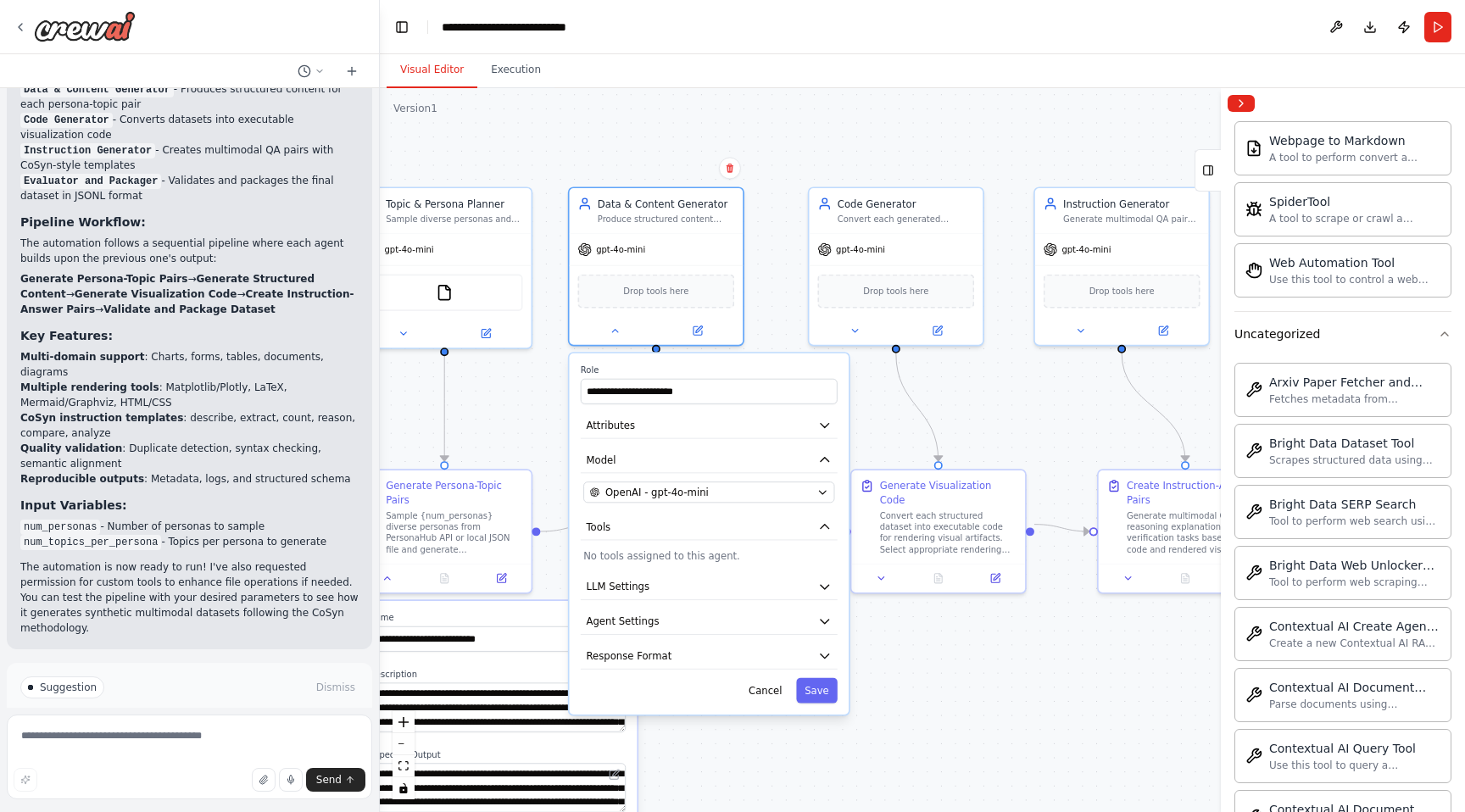
scroll to position [3664, 0]
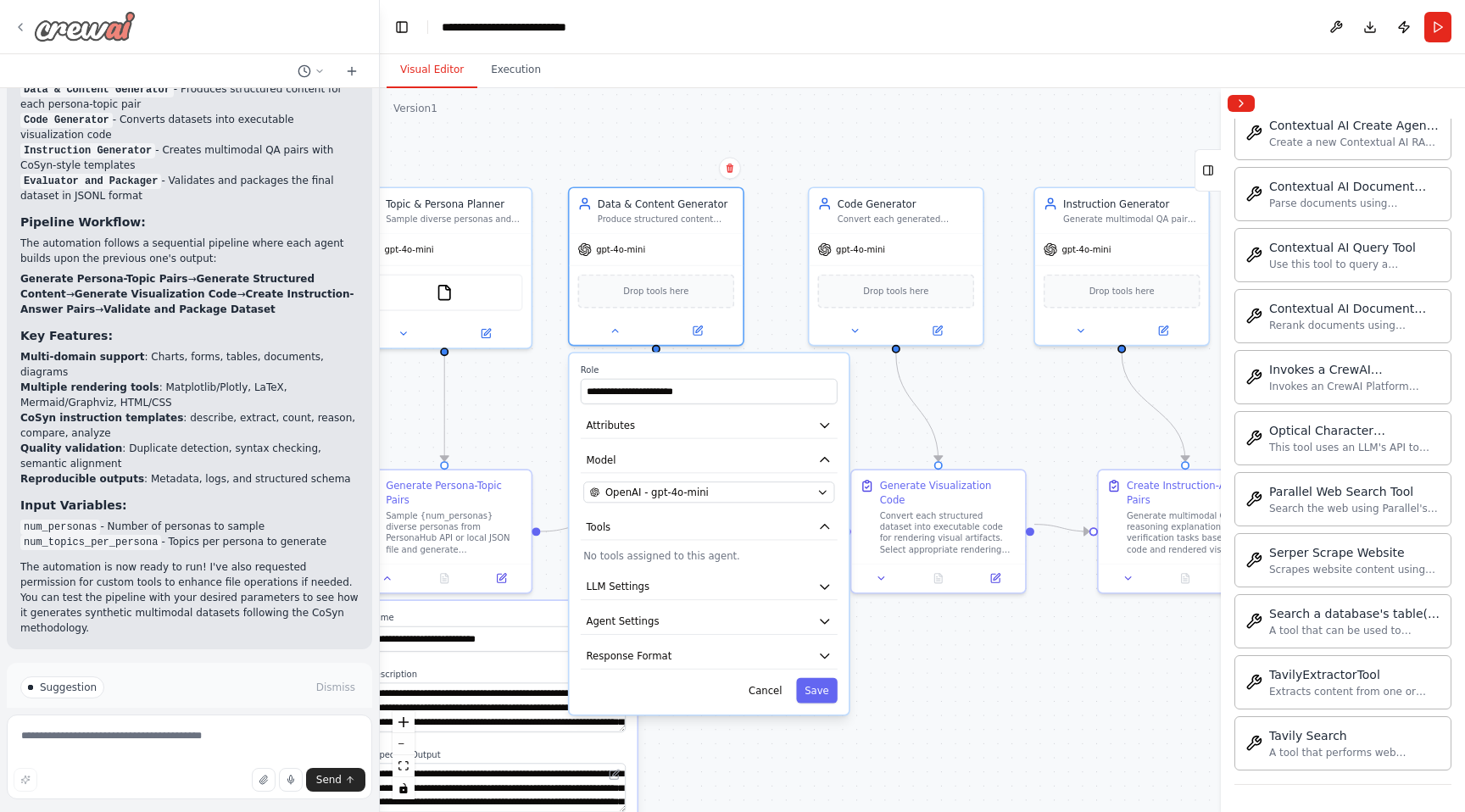
click at [28, 28] on div at bounding box center [75, 26] width 122 height 30
click at [20, 28] on icon at bounding box center [20, 26] width 4 height 6
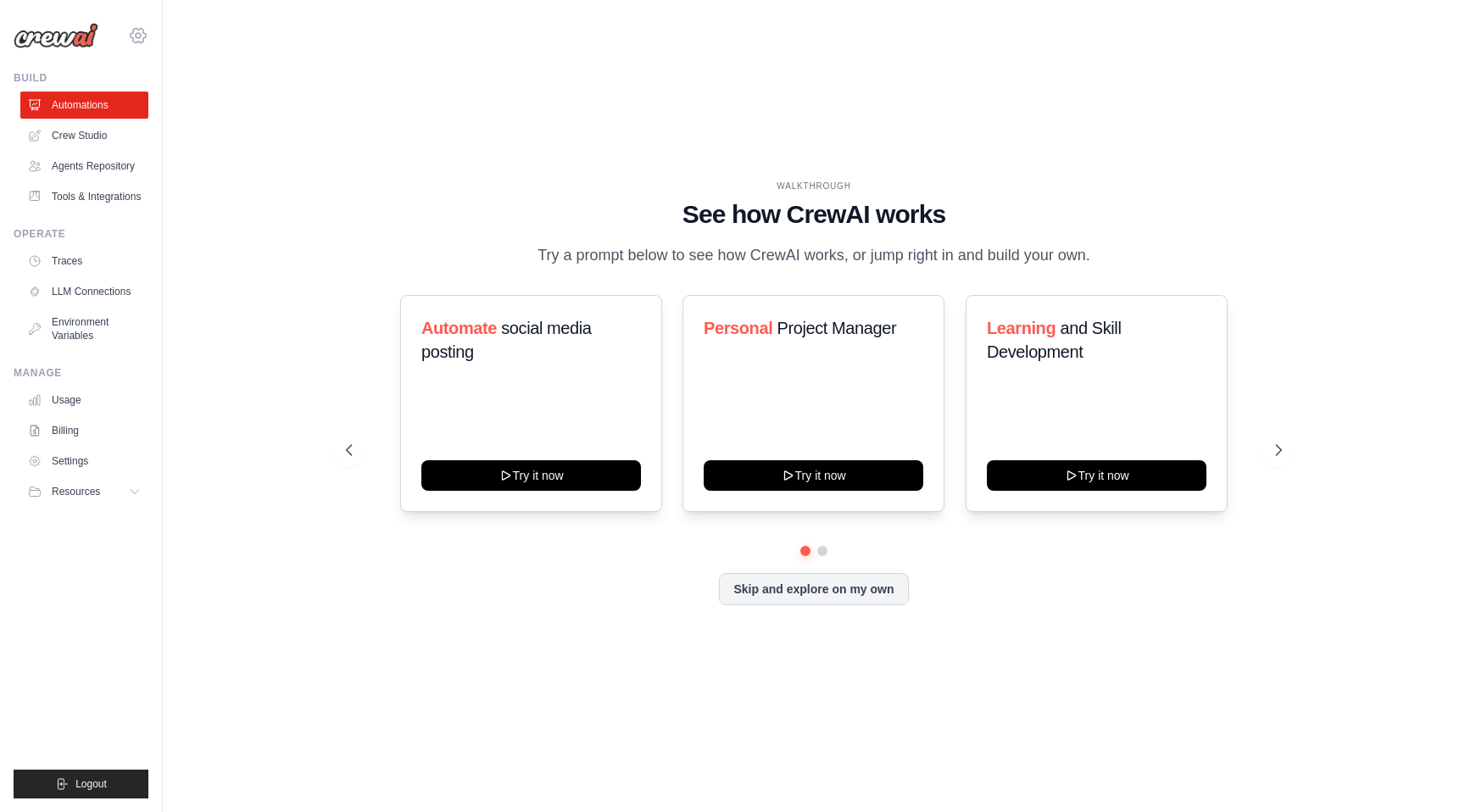
click at [144, 30] on icon at bounding box center [138, 36] width 16 height 15
click at [134, 36] on icon at bounding box center [138, 36] width 20 height 20
click at [190, 111] on span "Settings" at bounding box center [212, 105] width 134 height 17
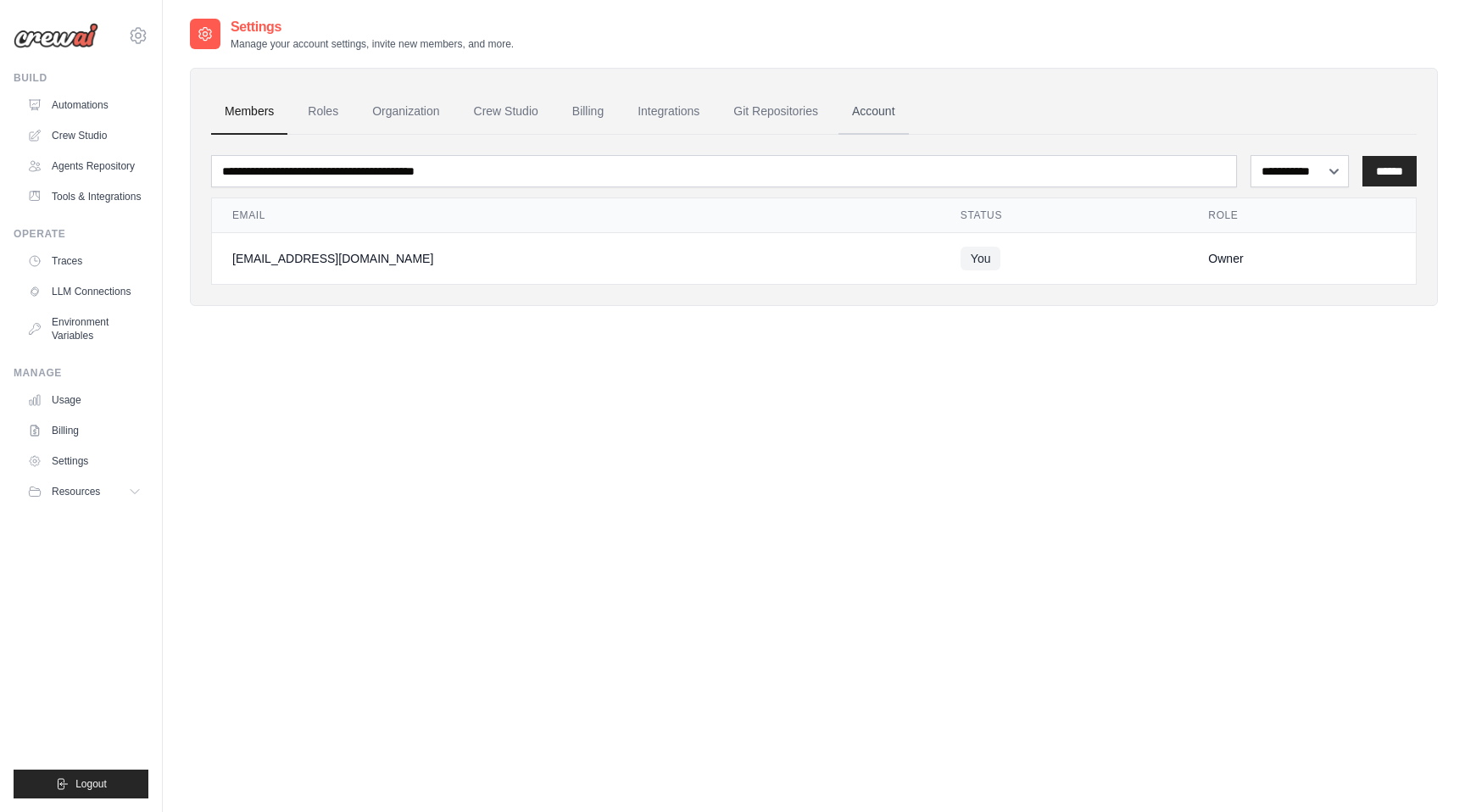
click at [861, 118] on link "Account" at bounding box center [873, 111] width 70 height 46
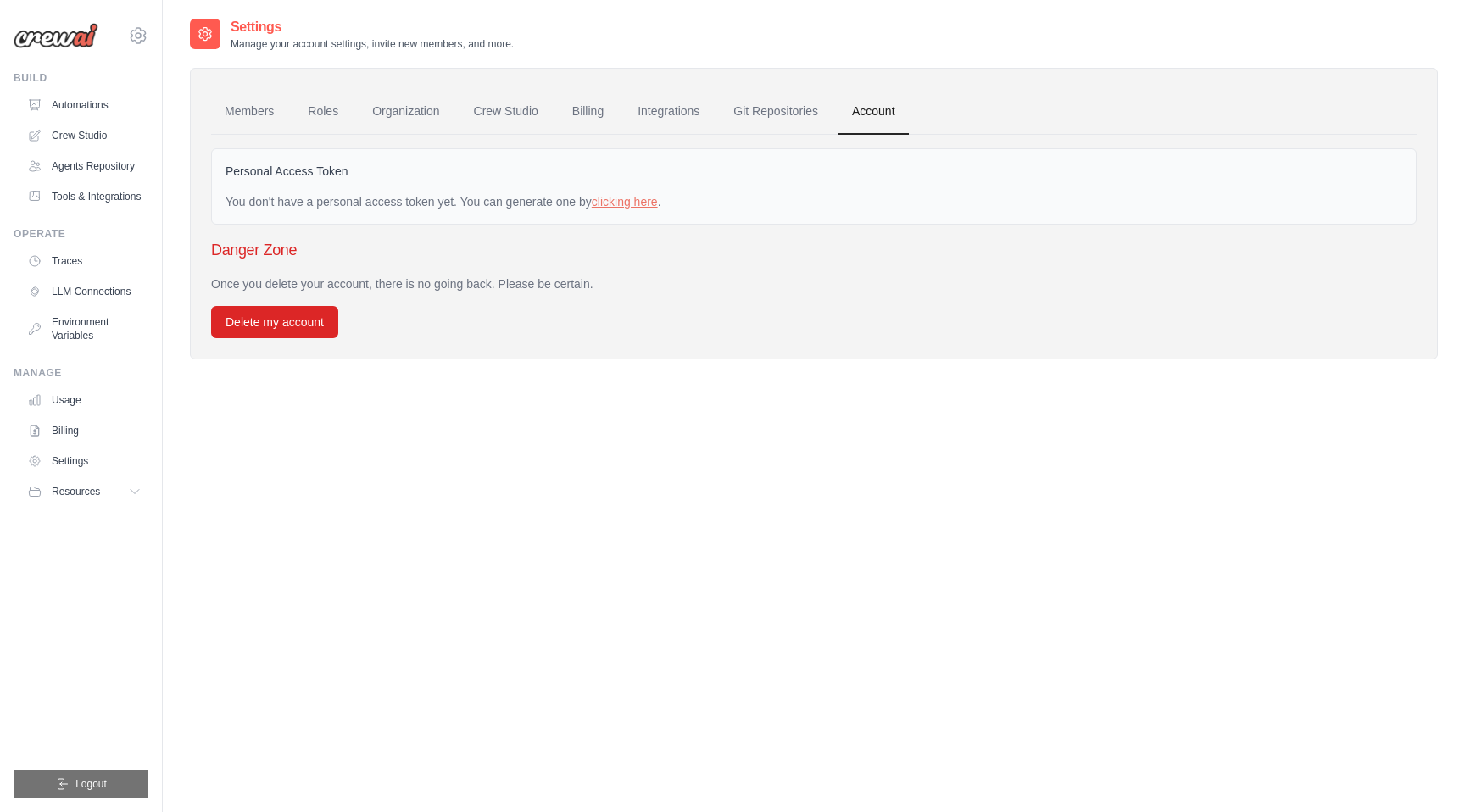
click at [118, 781] on button "Logout" at bounding box center [81, 785] width 135 height 29
